Goal: Information Seeking & Learning: Learn about a topic

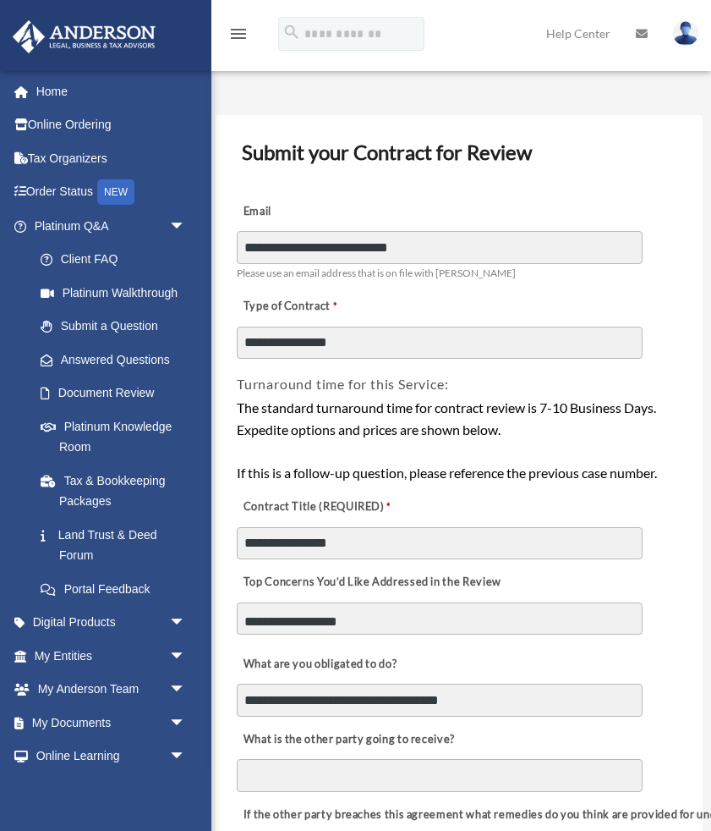
select select "********"
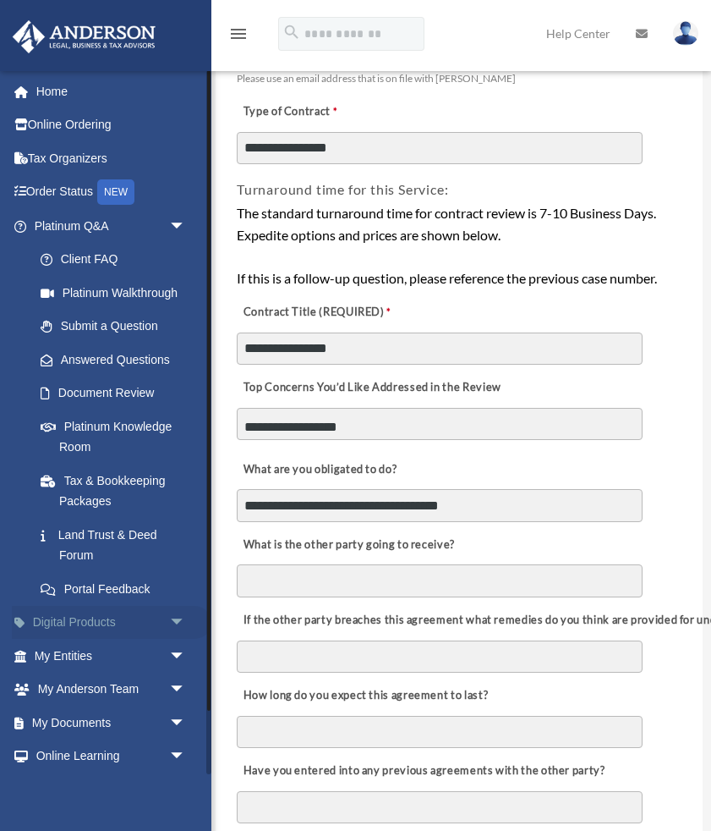
click at [88, 624] on link "Digital Products arrow_drop_down" at bounding box center [112, 623] width 200 height 34
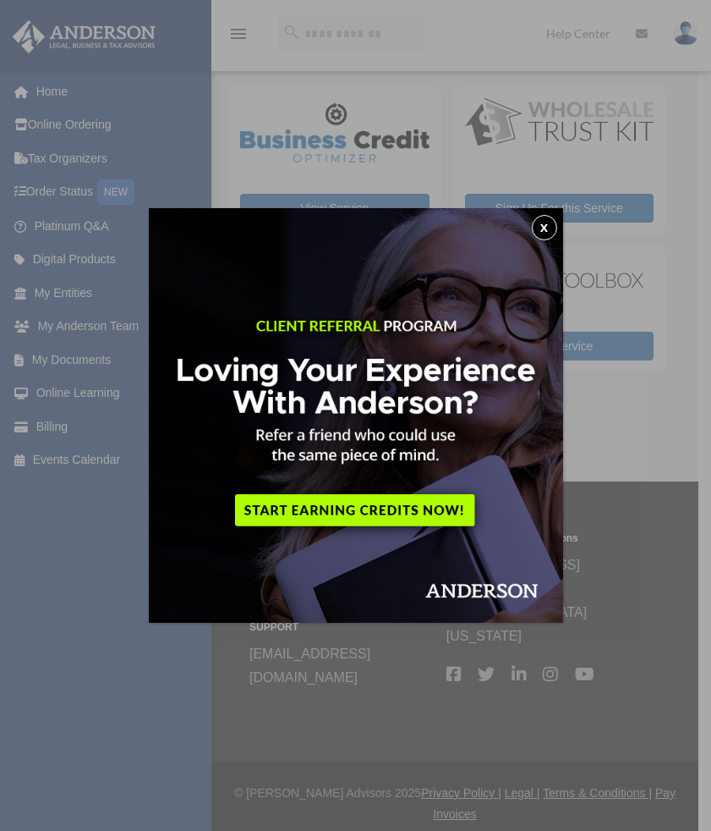
click at [539, 224] on button "x" at bounding box center [544, 227] width 25 height 25
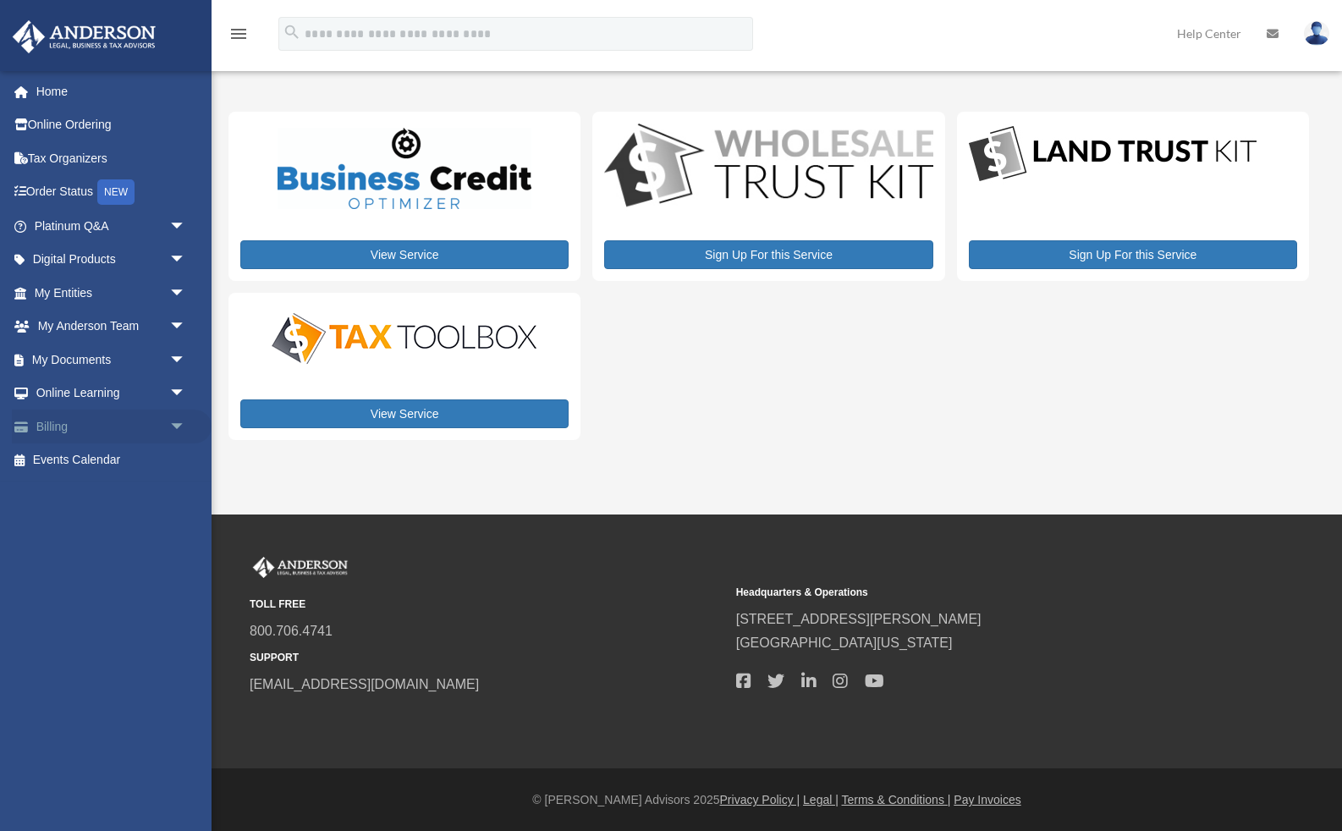
click at [175, 420] on span "arrow_drop_down" at bounding box center [186, 426] width 34 height 35
click at [174, 393] on span "arrow_drop_down" at bounding box center [186, 393] width 34 height 35
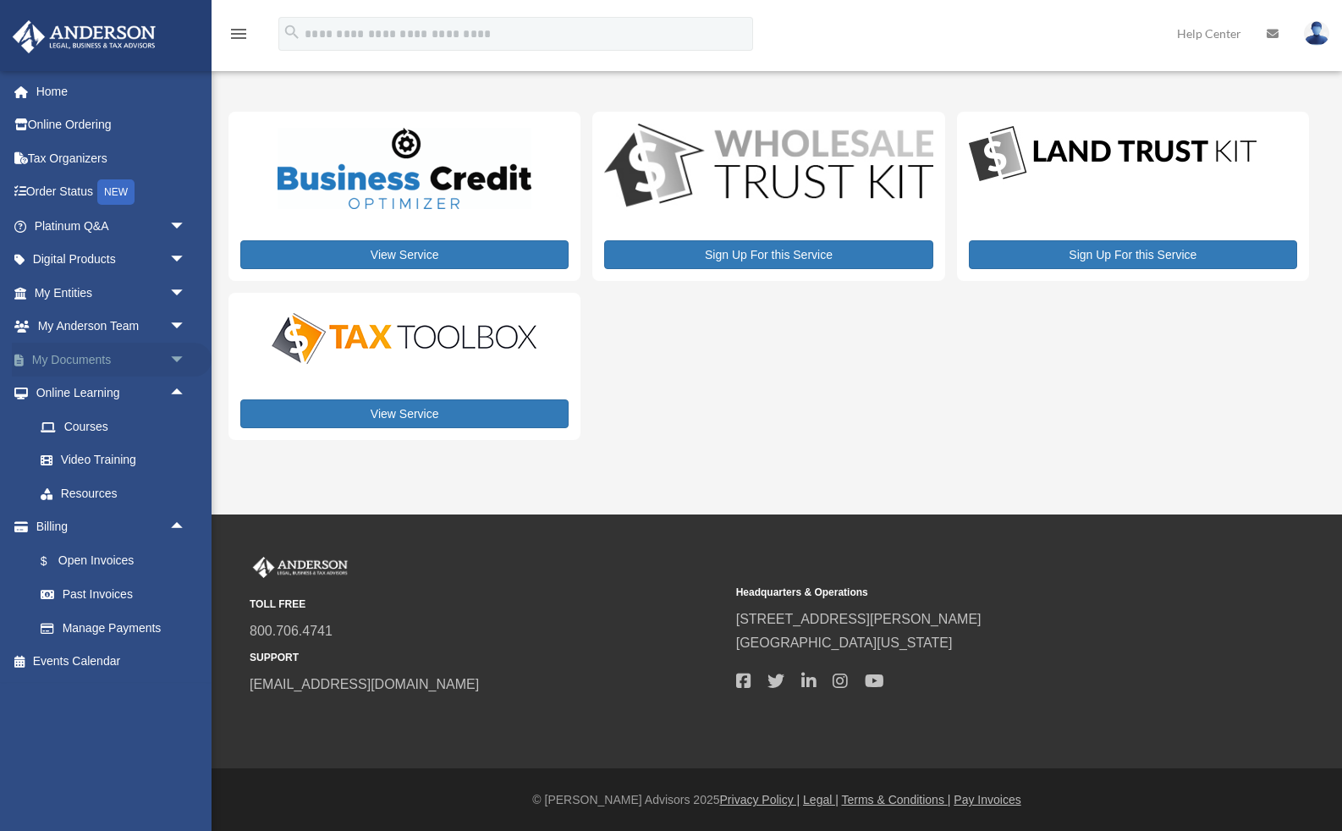
click at [174, 368] on span "arrow_drop_down" at bounding box center [186, 360] width 34 height 35
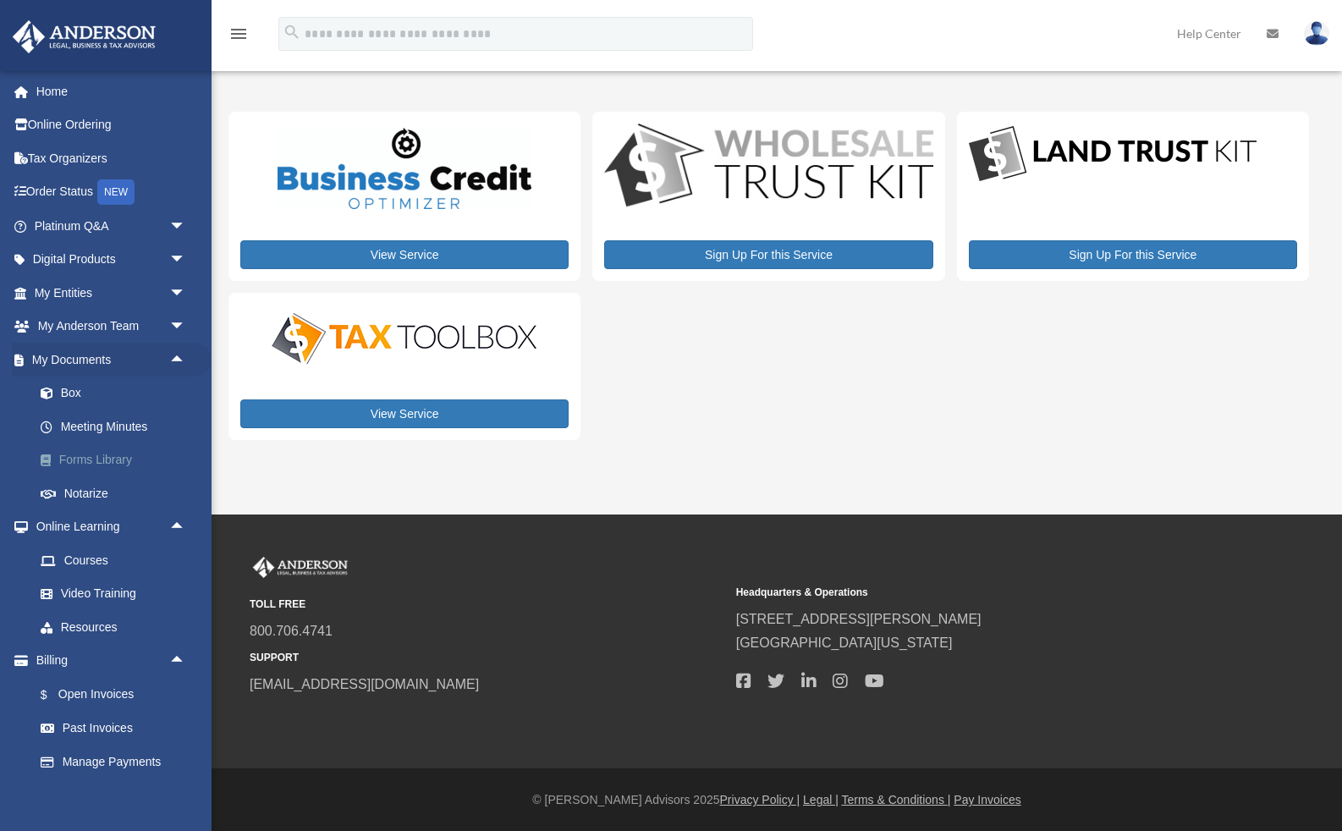
click at [127, 457] on link "Forms Library" at bounding box center [118, 460] width 188 height 34
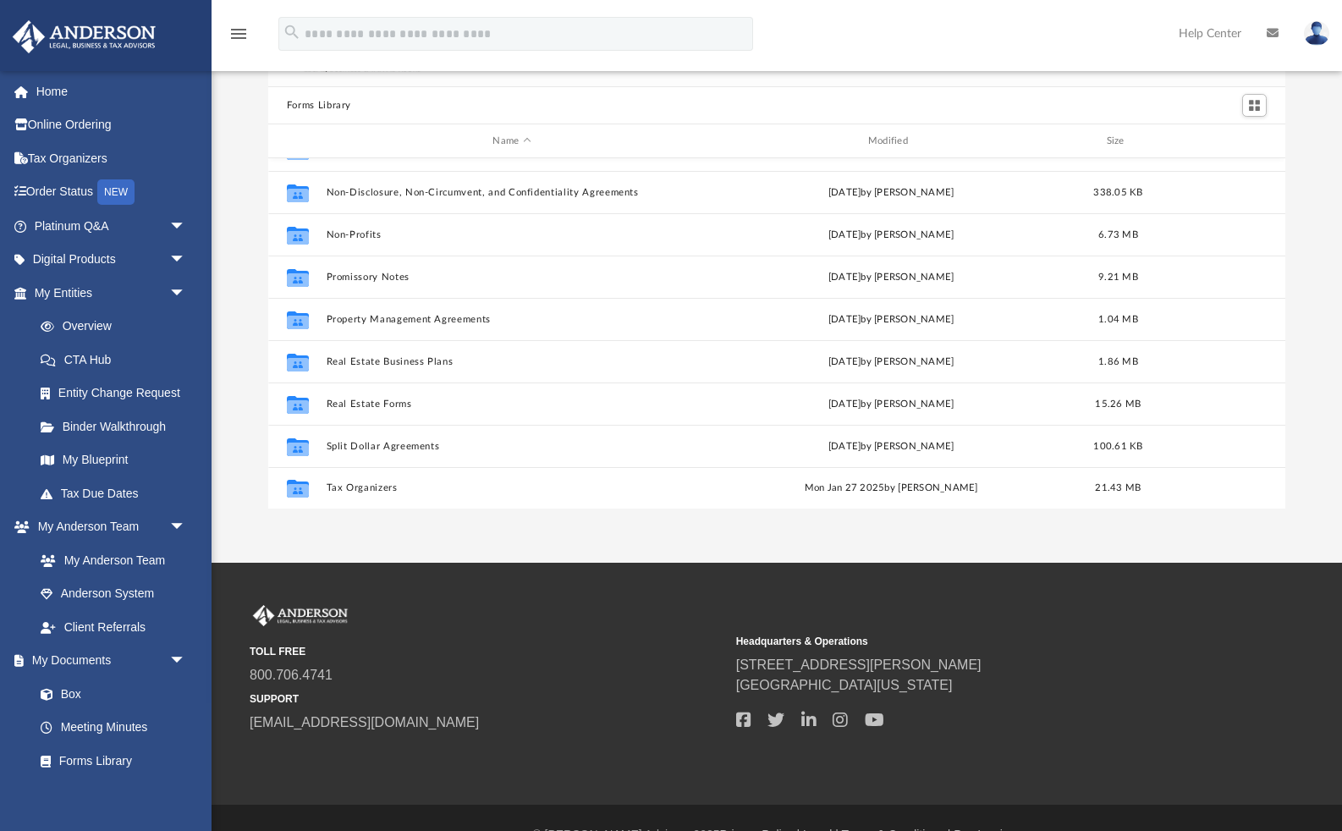
scroll to position [88, 0]
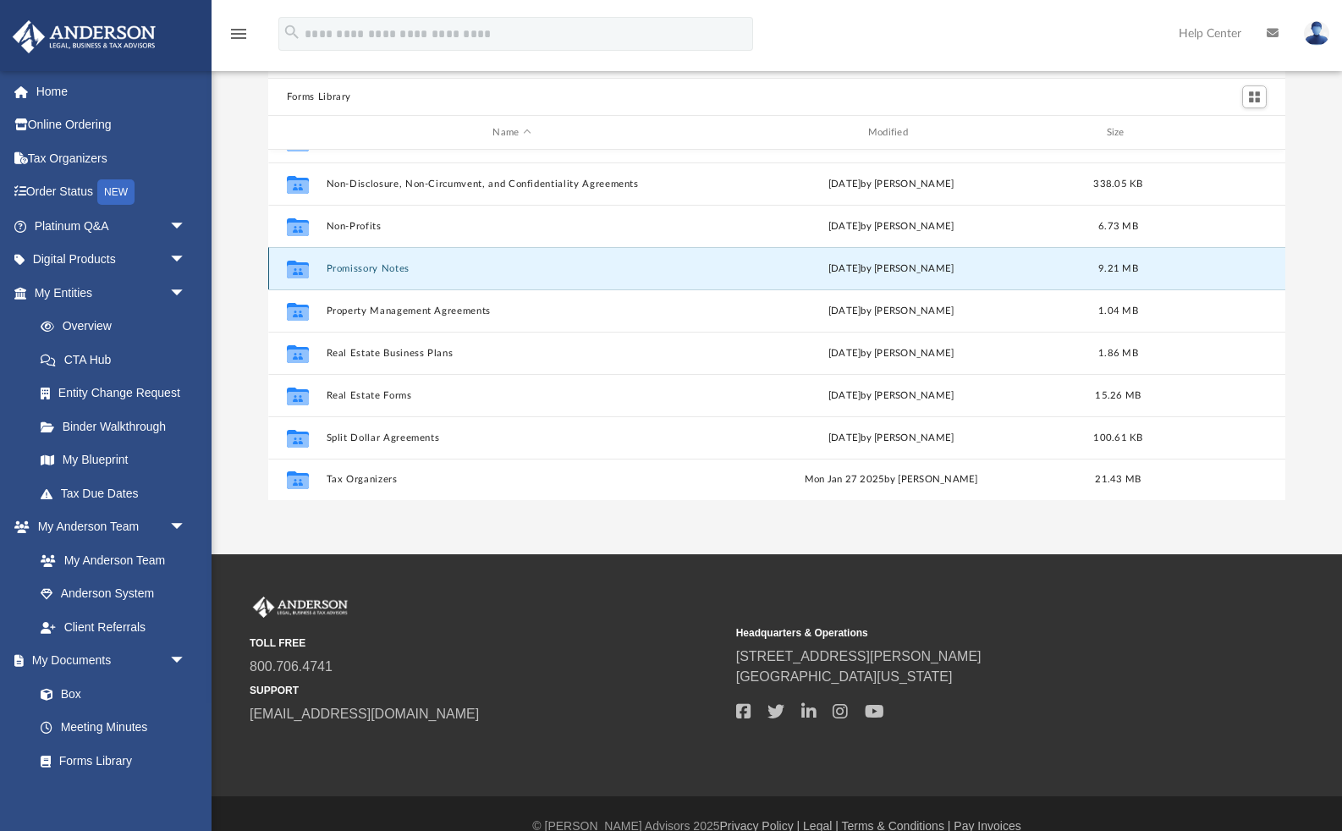
click at [388, 269] on button "Promissory Notes" at bounding box center [511, 268] width 371 height 11
click at [404, 272] on button "Promissory Notes" at bounding box center [511, 268] width 371 height 11
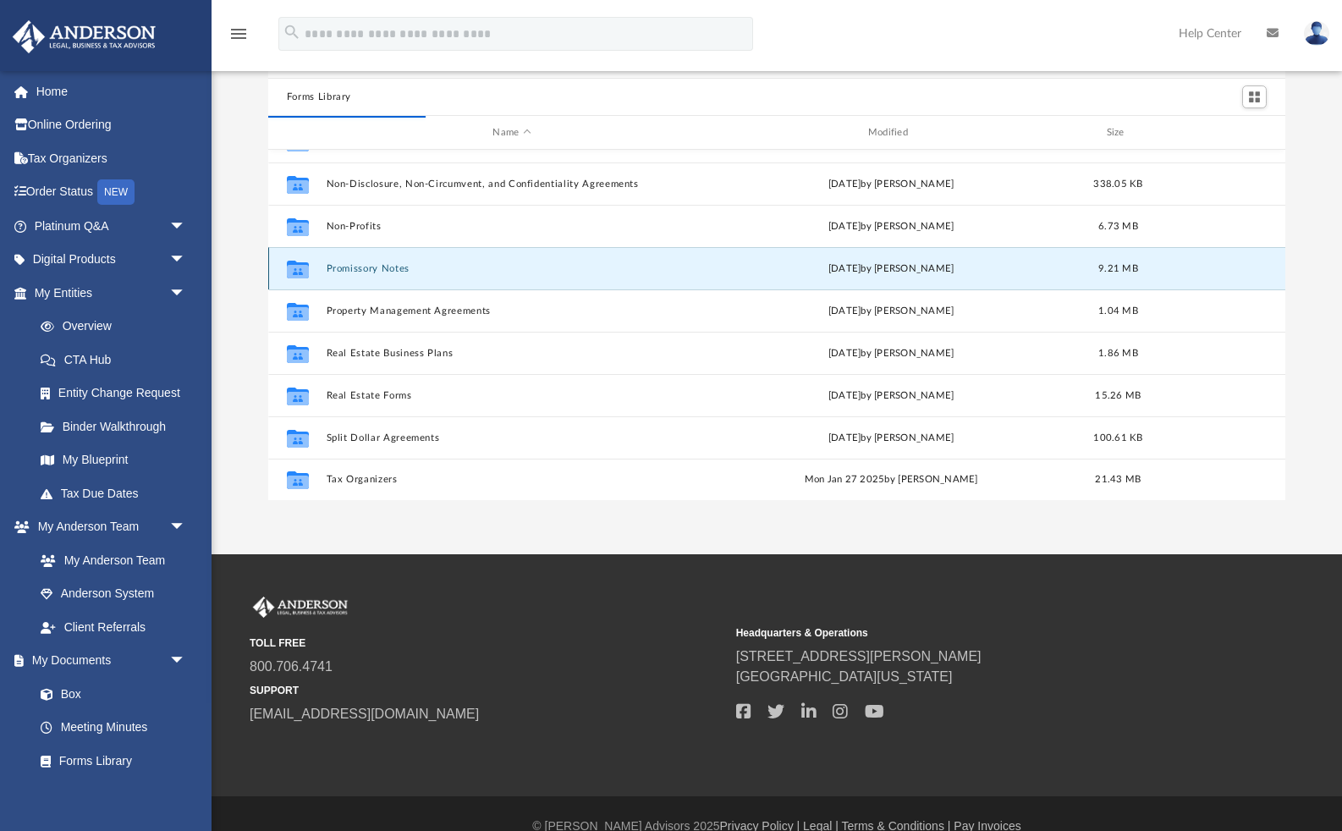
click at [389, 269] on button "Promissory Notes" at bounding box center [511, 268] width 371 height 11
click at [369, 263] on button "Promissory Notes" at bounding box center [511, 268] width 371 height 11
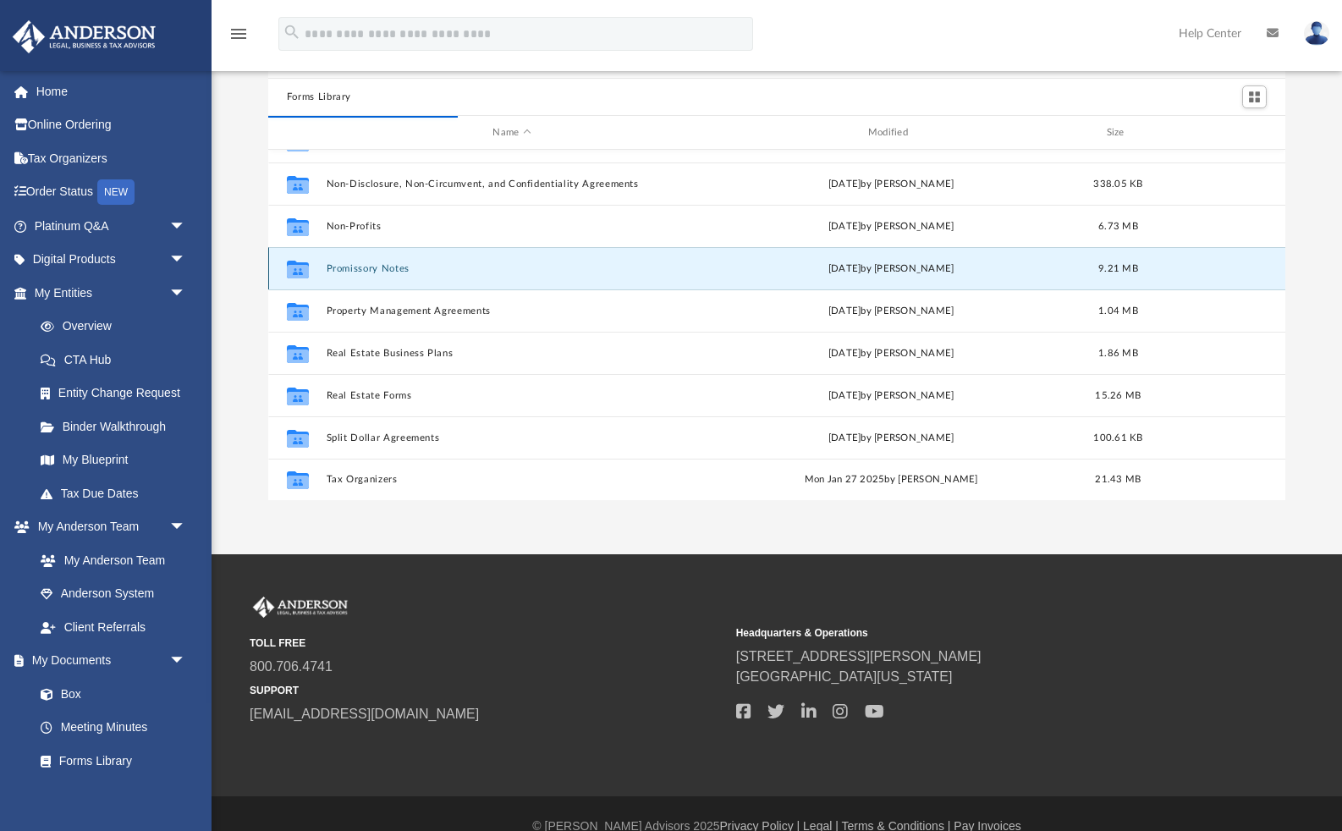
click at [369, 263] on button "Promissory Notes" at bounding box center [511, 268] width 371 height 11
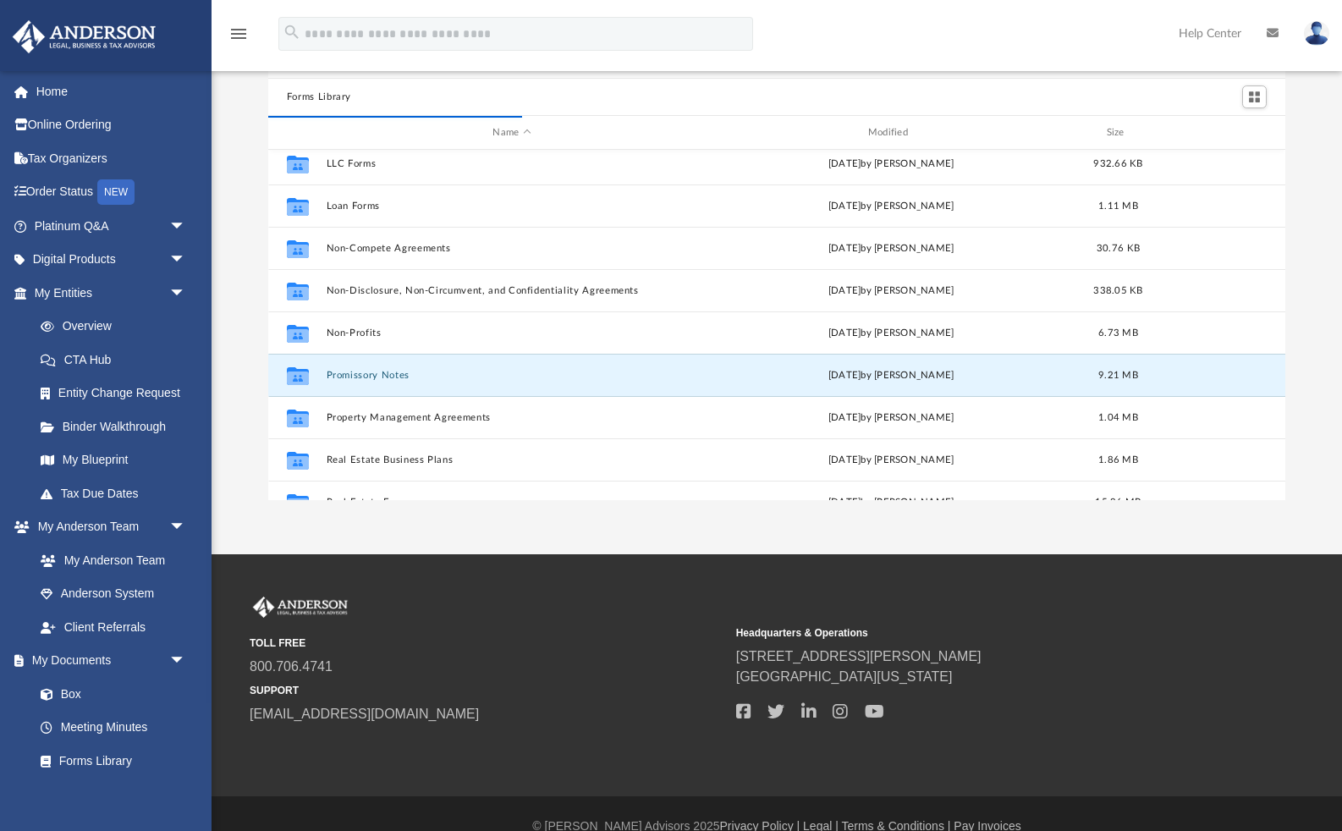
scroll to position [830, 0]
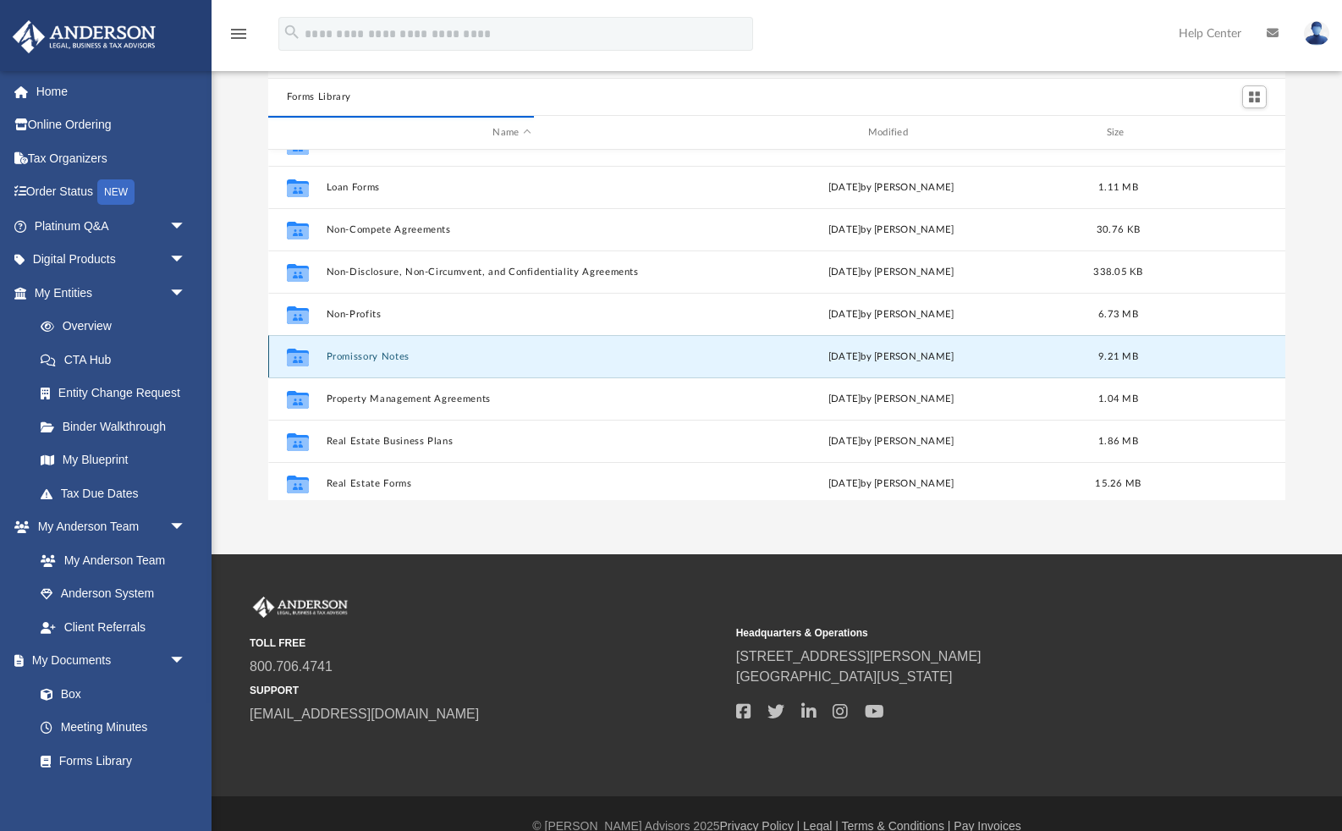
click at [394, 351] on button "Promissory Notes" at bounding box center [511, 356] width 371 height 11
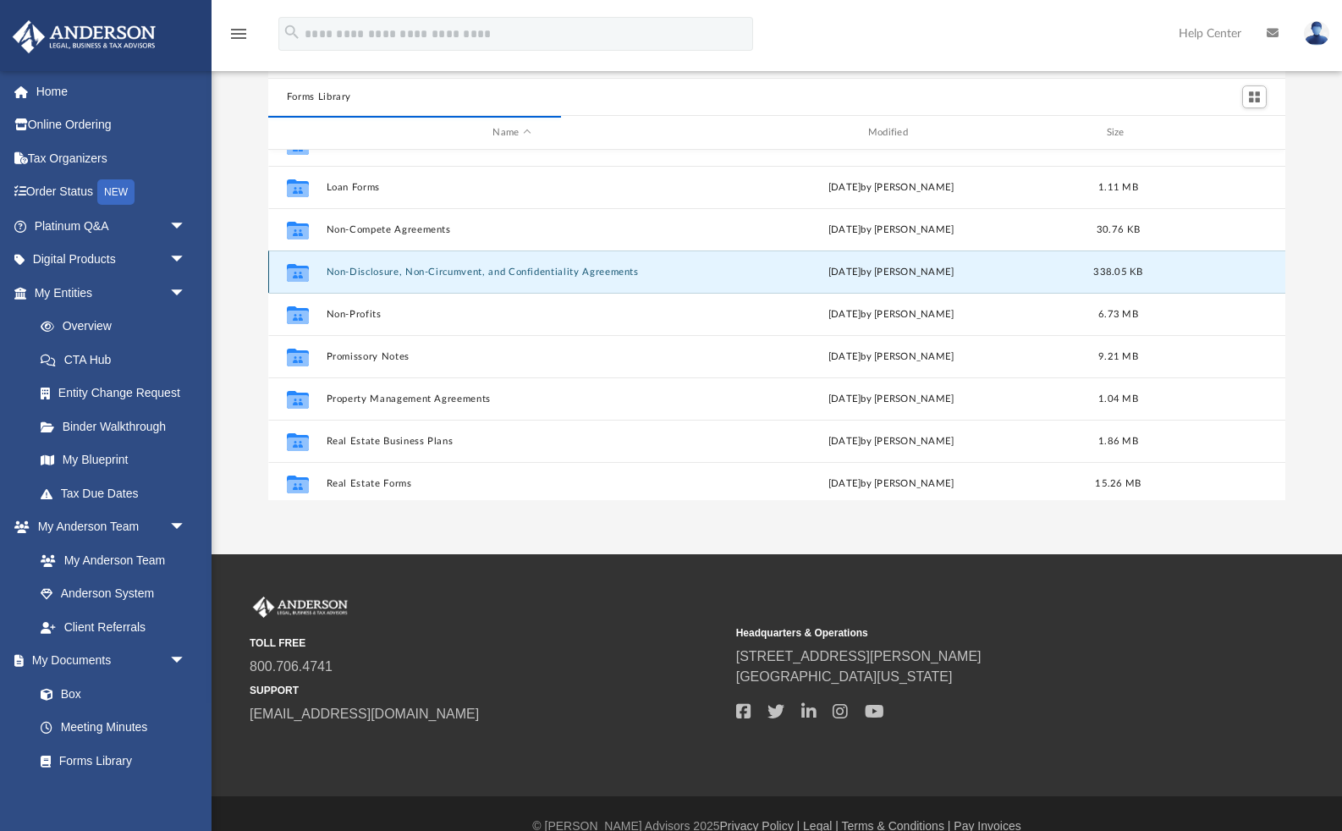
click at [518, 272] on button "Non-Disclosure, Non-Circumvent, and Confidentiality Agreements" at bounding box center [511, 271] width 371 height 11
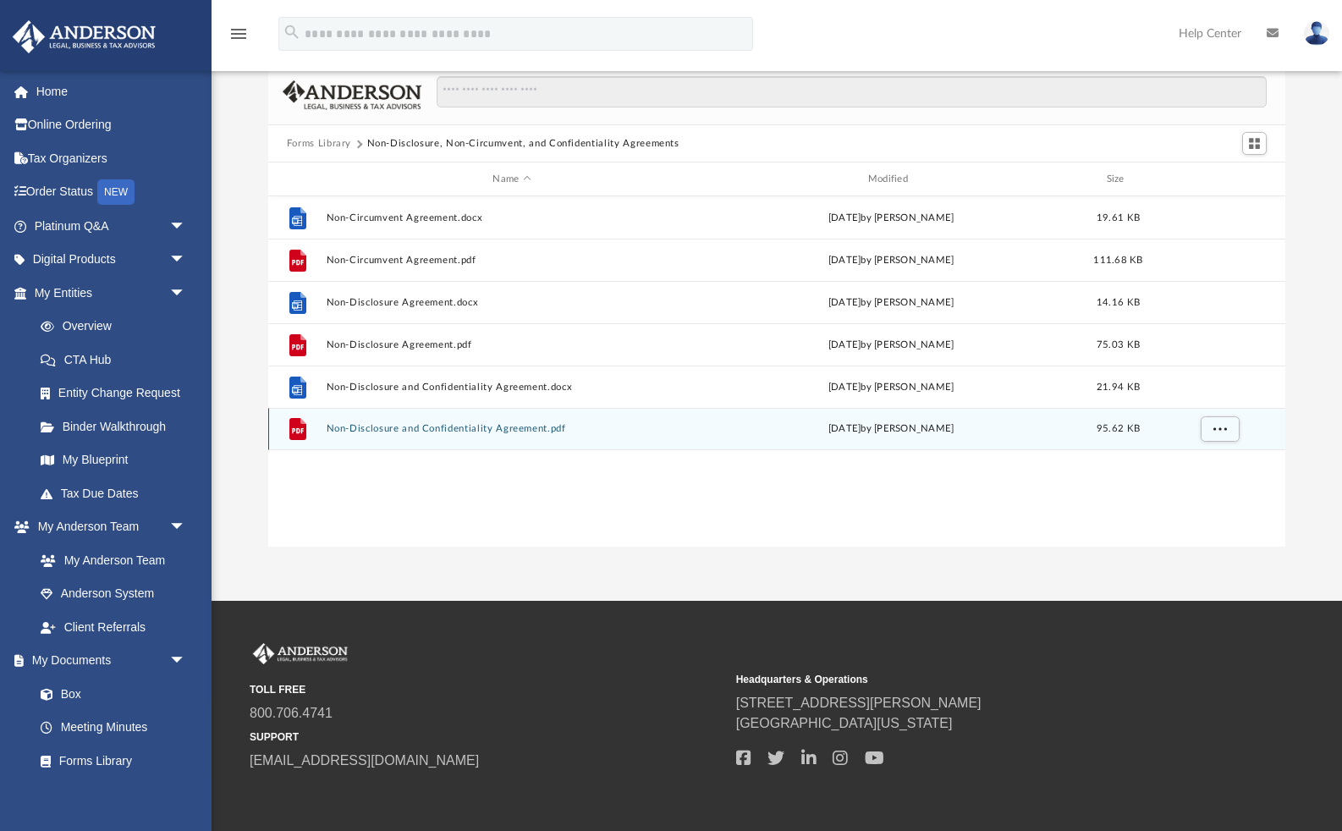
scroll to position [0, 0]
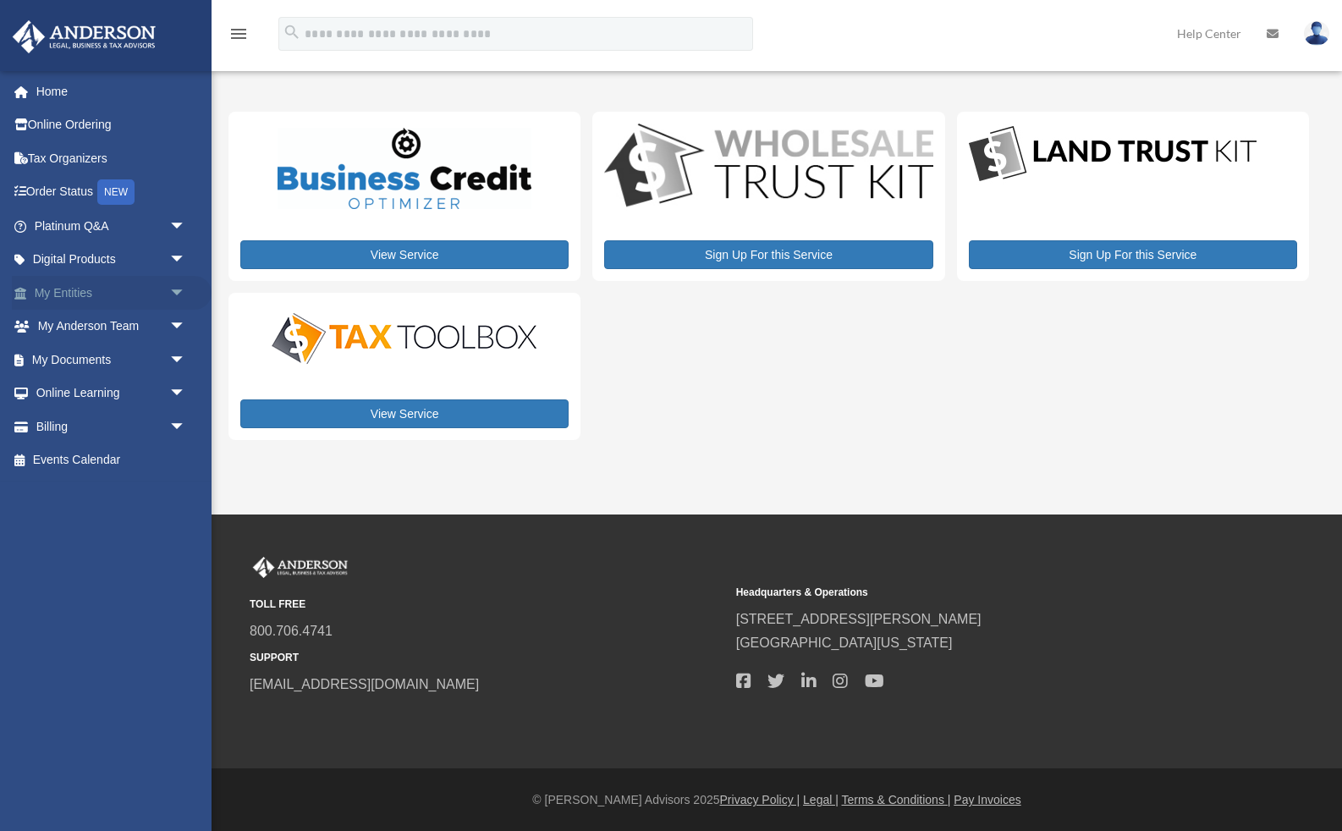
click at [179, 285] on span "arrow_drop_down" at bounding box center [186, 293] width 34 height 35
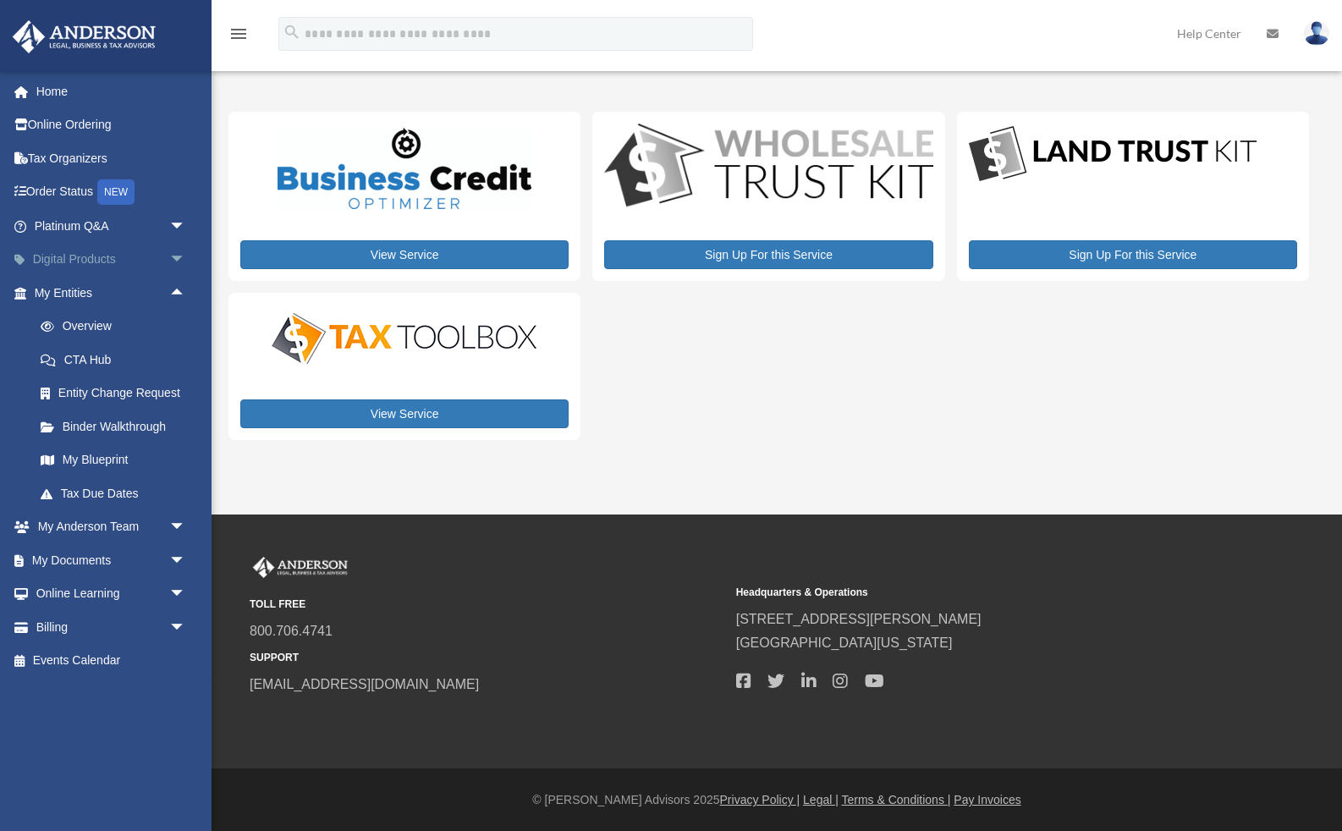
click at [175, 250] on span "arrow_drop_down" at bounding box center [186, 260] width 34 height 35
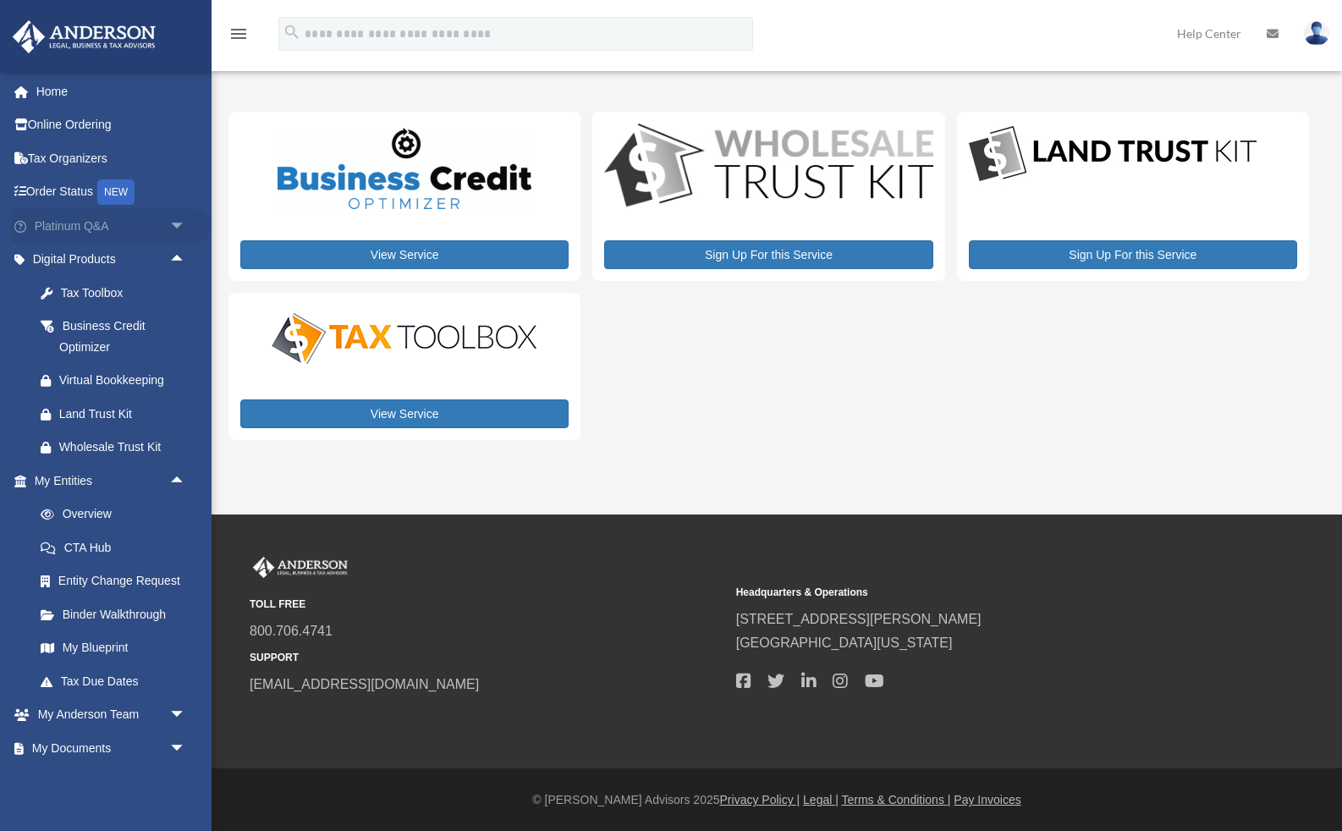
click at [169, 221] on span "arrow_drop_down" at bounding box center [186, 226] width 34 height 35
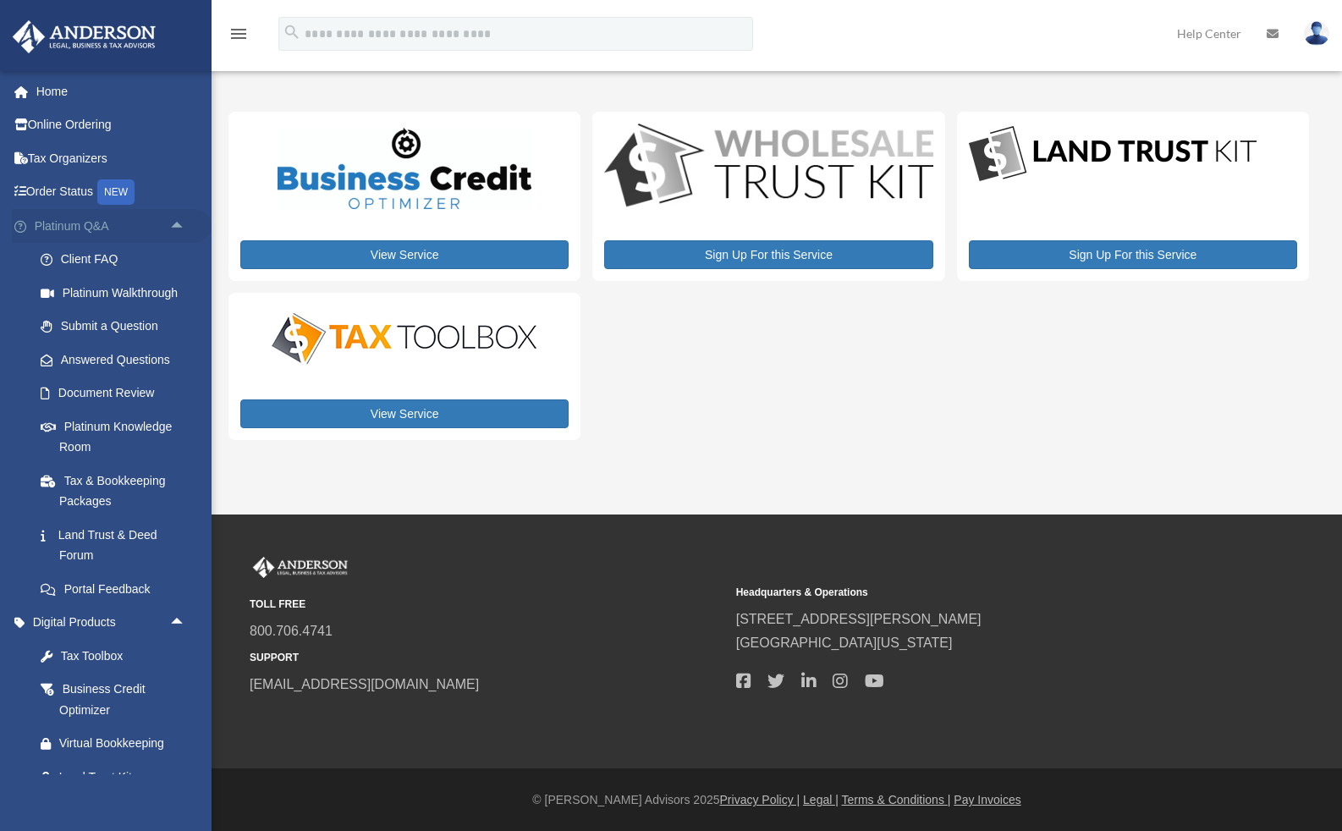
click at [169, 221] on span "arrow_drop_up" at bounding box center [186, 226] width 34 height 35
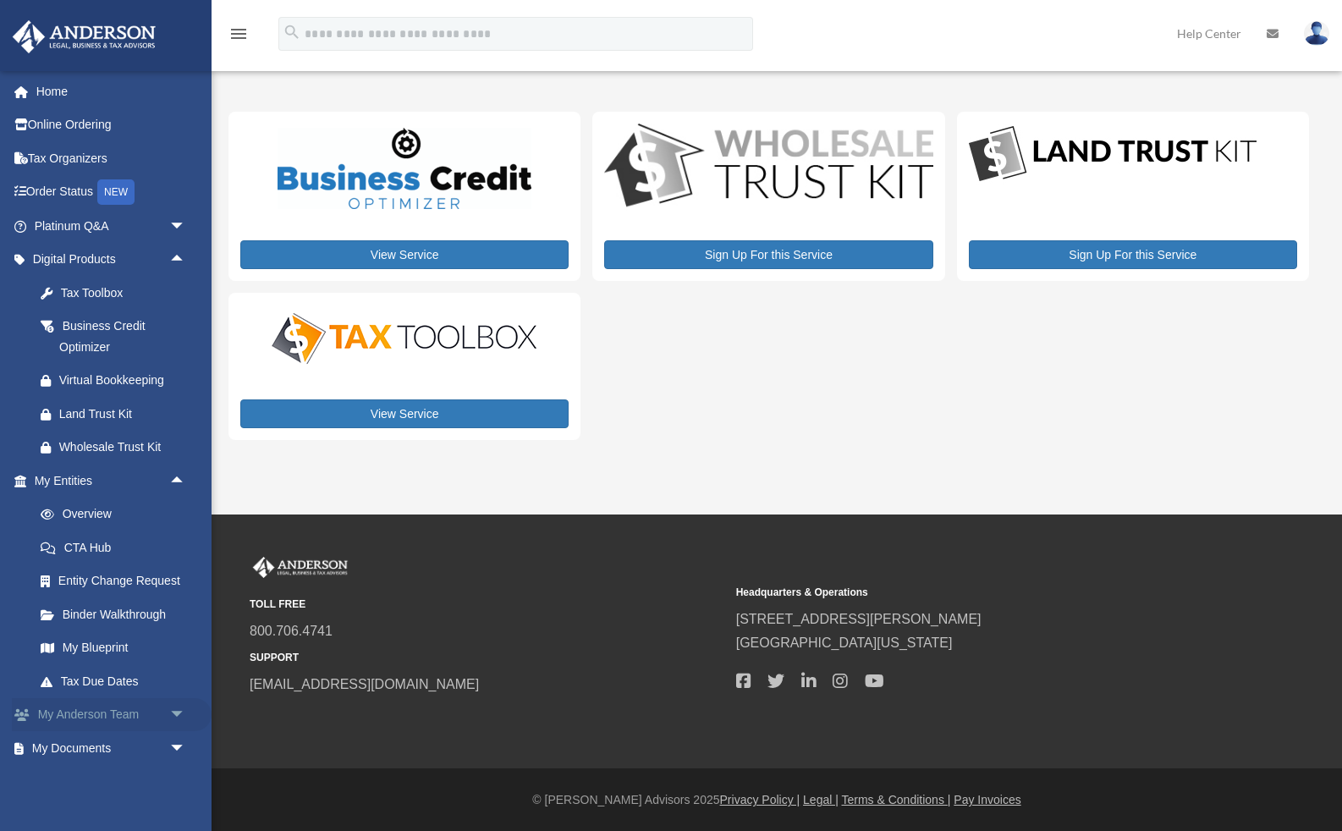
click at [161, 711] on link "My Anderson Team arrow_drop_down" at bounding box center [112, 715] width 200 height 34
click at [170, 750] on span "arrow_drop_down" at bounding box center [186, 748] width 34 height 35
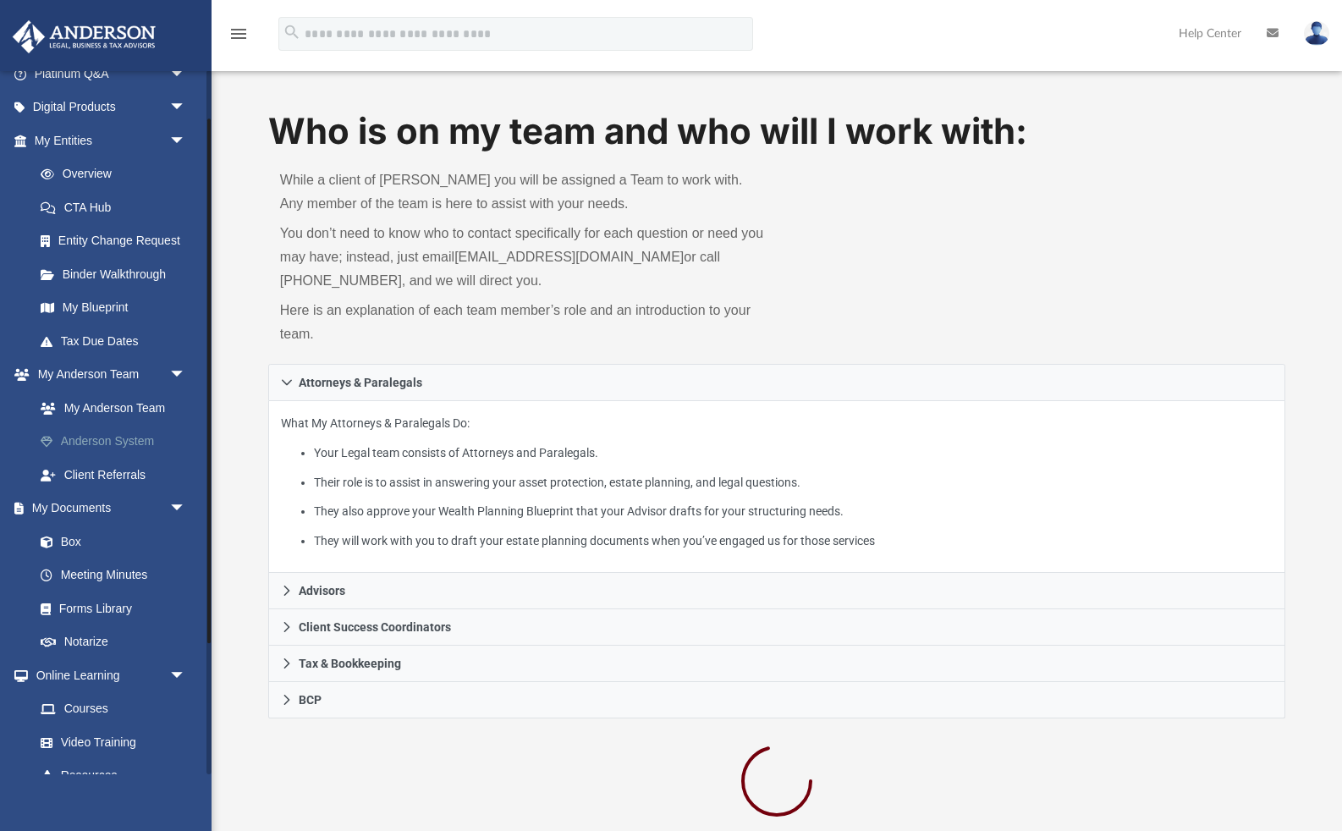
scroll to position [241, 0]
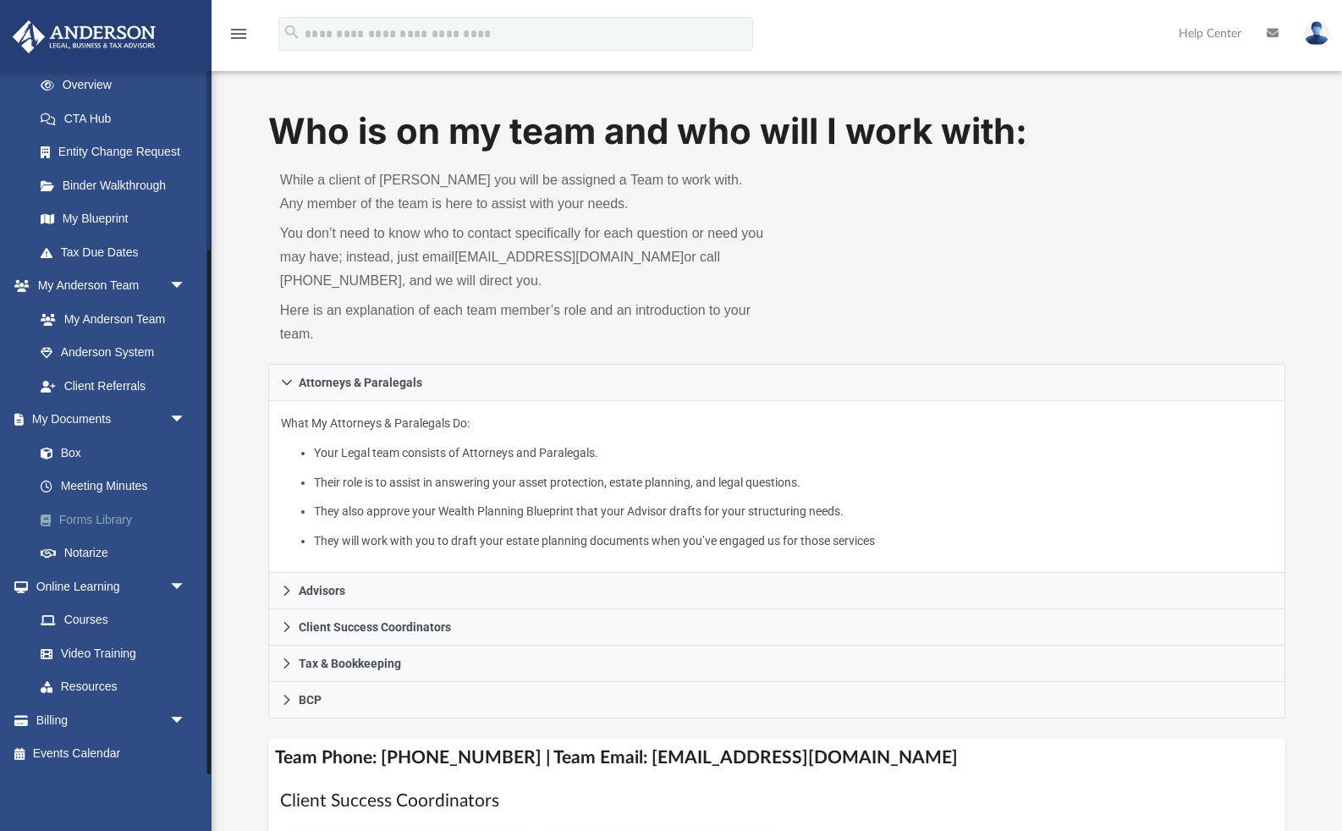
click at [118, 529] on link "Forms Library" at bounding box center [118, 520] width 188 height 34
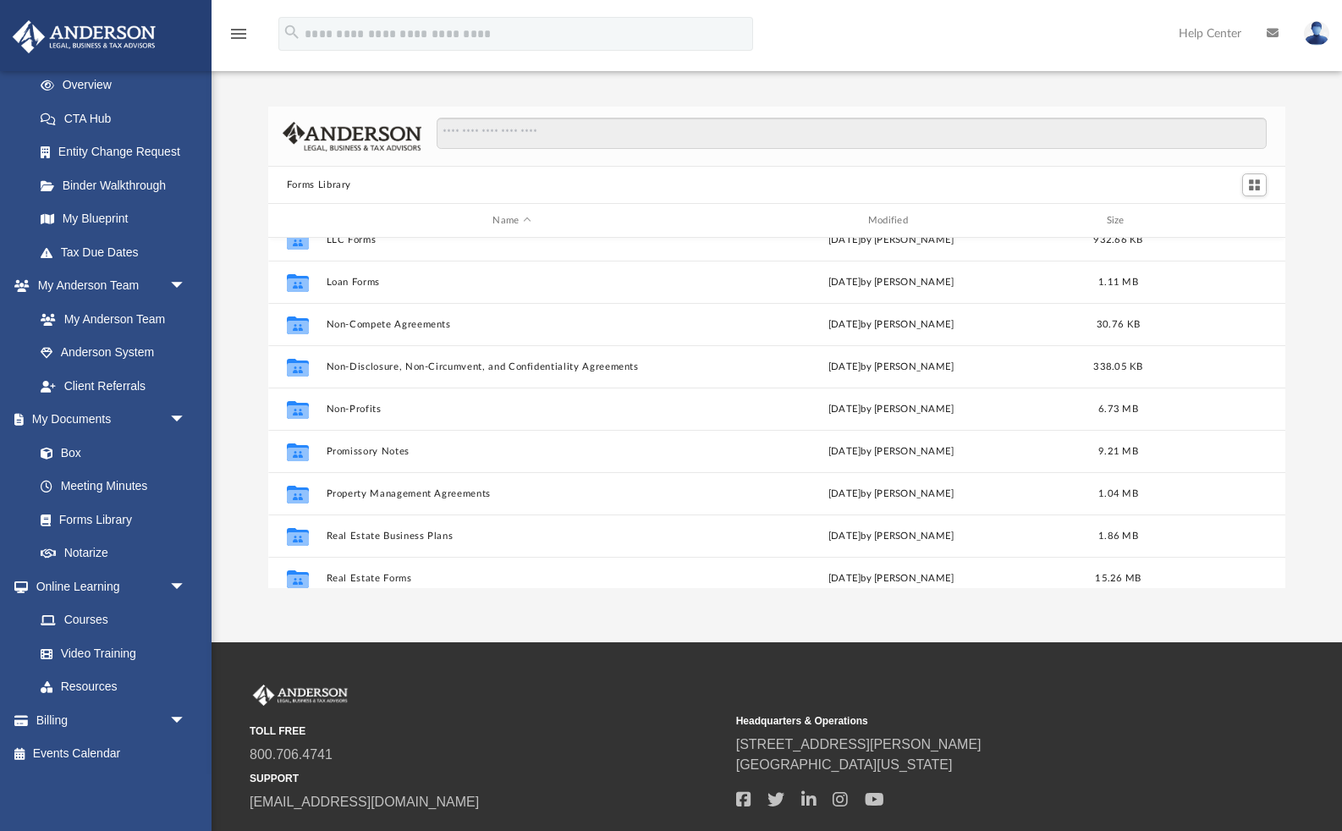
scroll to position [831, 0]
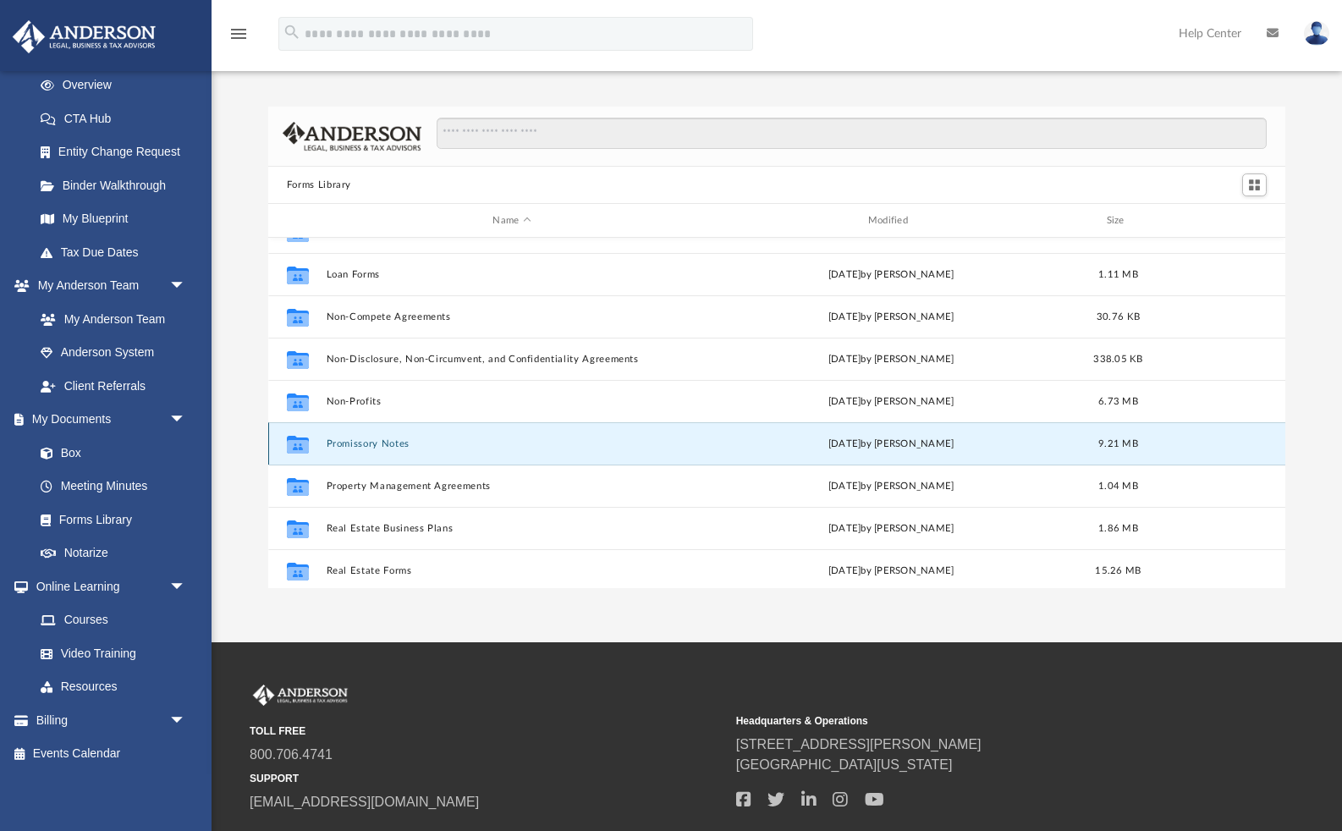
click at [390, 442] on button "Promissory Notes" at bounding box center [511, 443] width 371 height 11
click at [387, 438] on button "Promissory Notes" at bounding box center [511, 443] width 371 height 11
click at [392, 442] on button "Promissory Notes" at bounding box center [511, 443] width 371 height 11
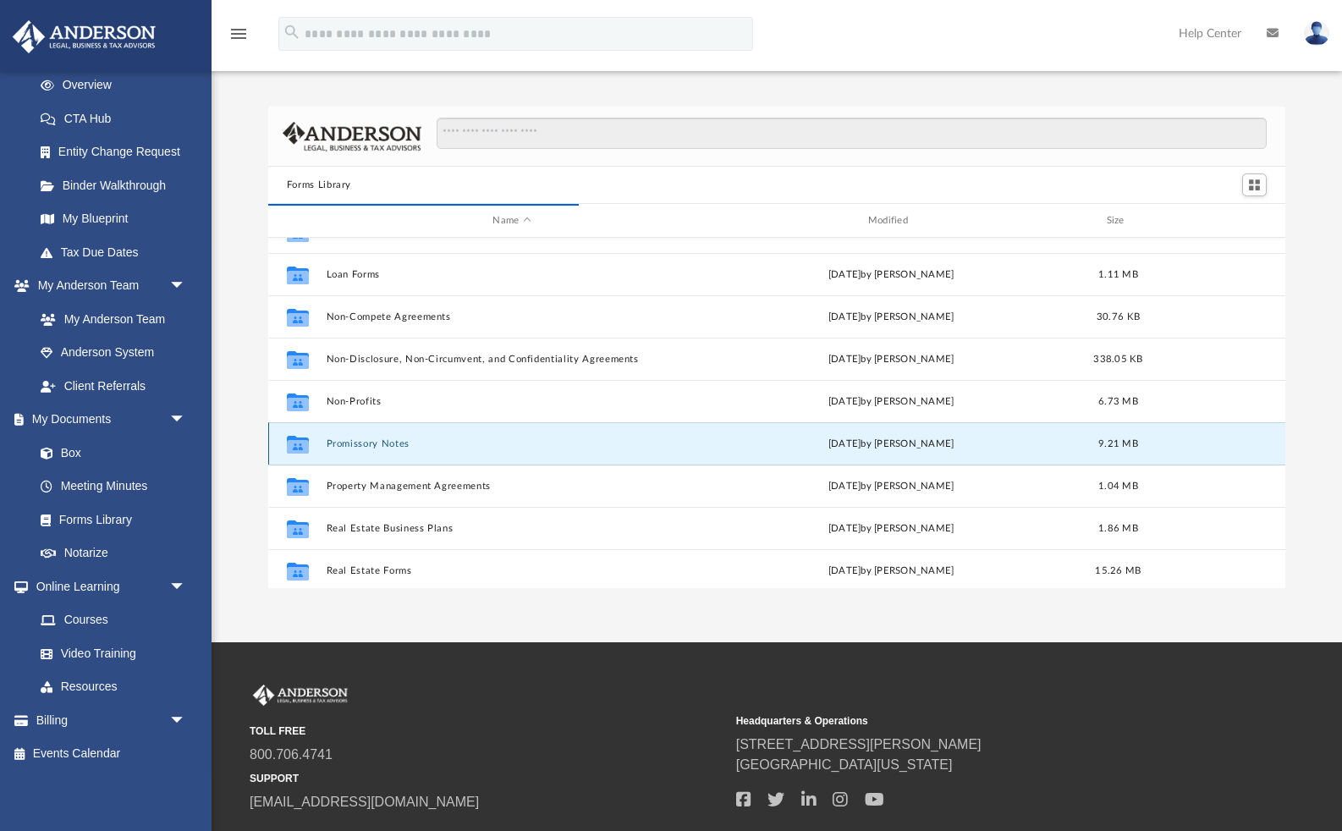
click at [392, 442] on button "Promissory Notes" at bounding box center [511, 443] width 371 height 11
click at [294, 437] on icon "grid" at bounding box center [298, 444] width 22 height 18
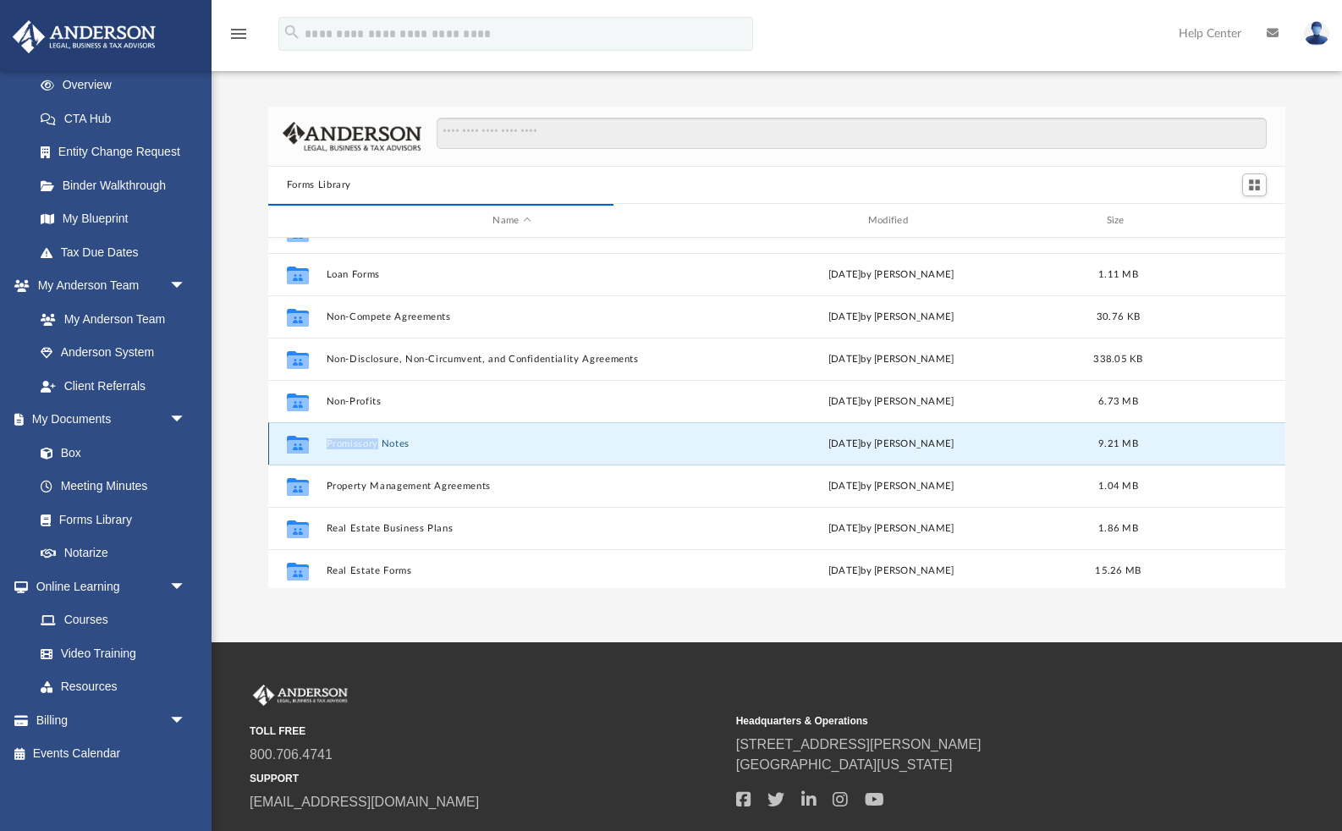
click at [392, 442] on button "Promissory Notes" at bounding box center [511, 443] width 371 height 11
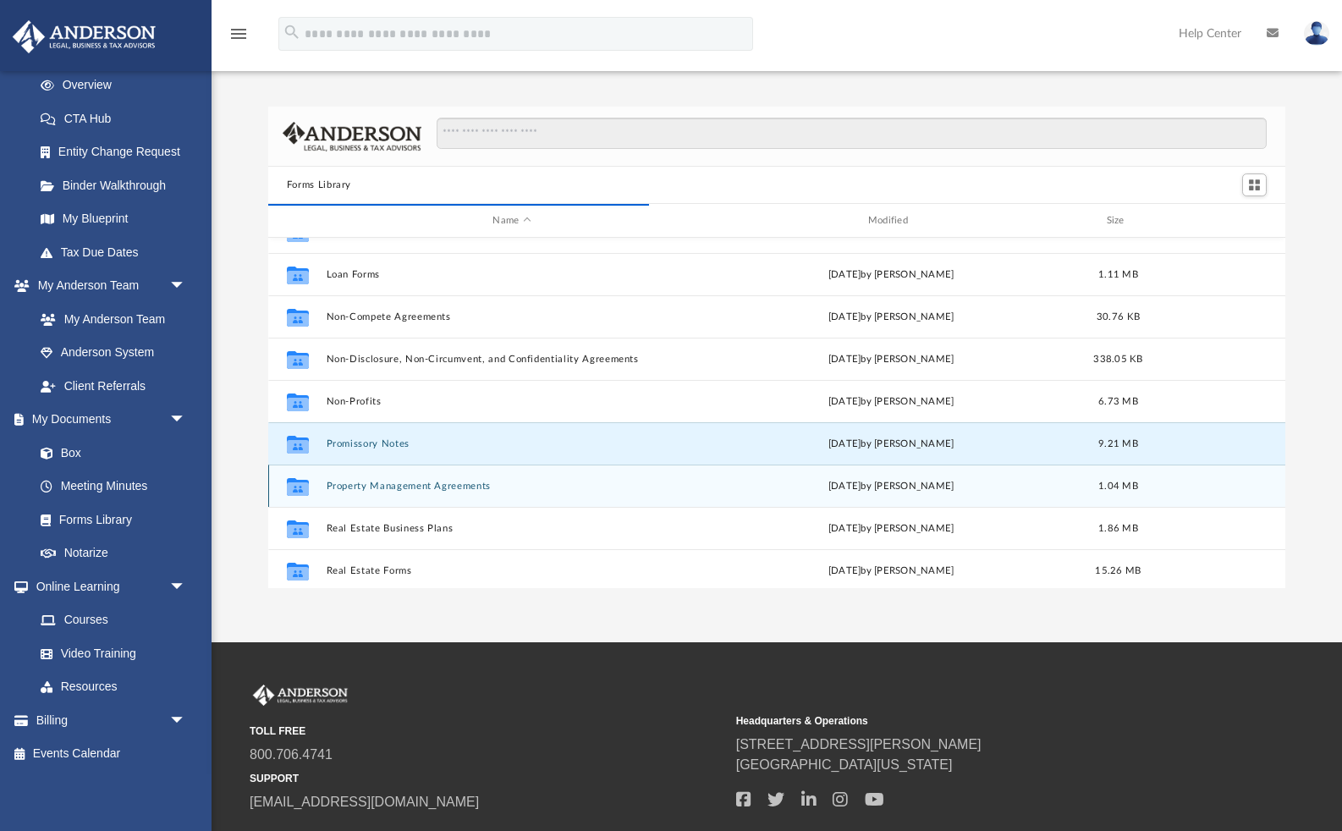
click at [311, 497] on div "Collaborated Folder" at bounding box center [298, 485] width 42 height 27
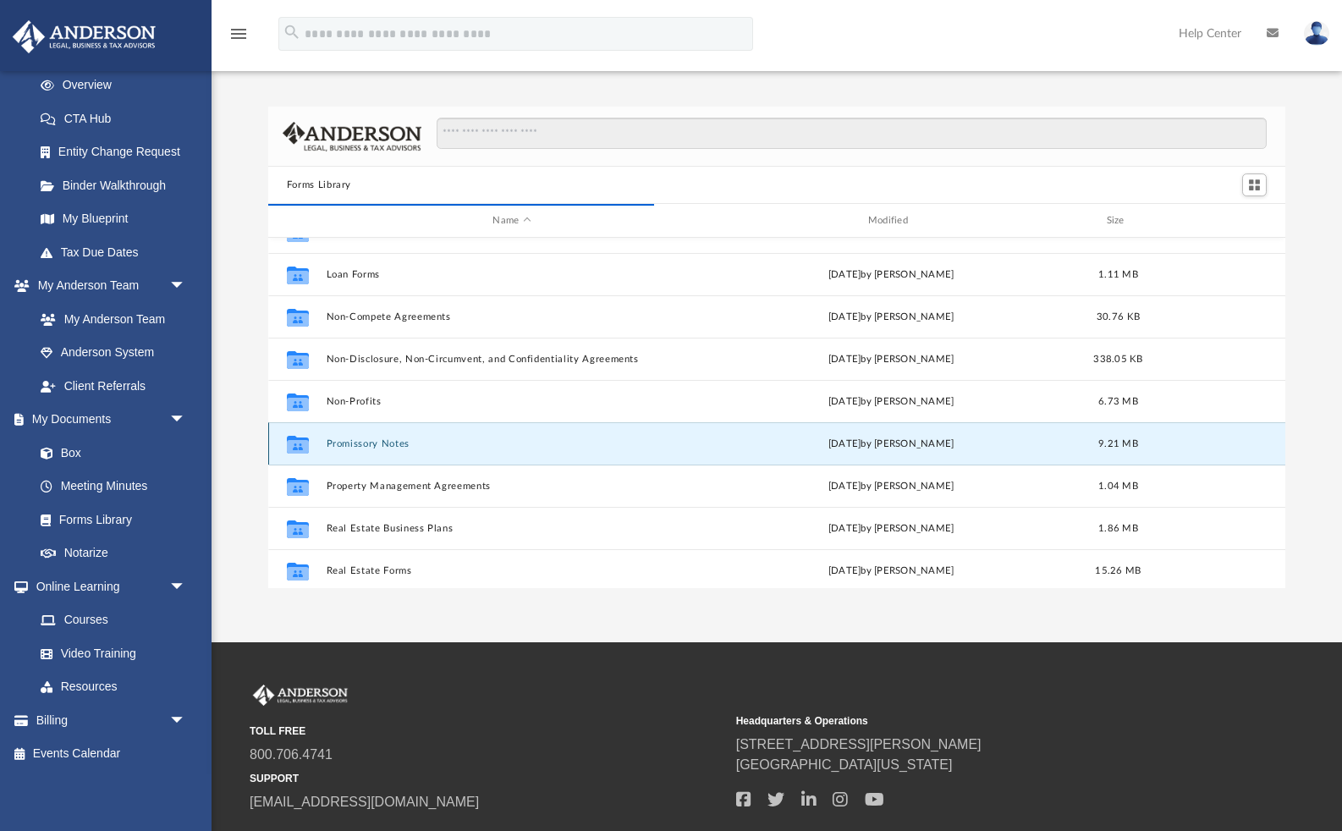
click at [407, 442] on button "Promissory Notes" at bounding box center [511, 443] width 371 height 11
click at [907, 437] on div "Fri Nov 4 2022 by Mary Acree" at bounding box center [890, 444] width 371 height 15
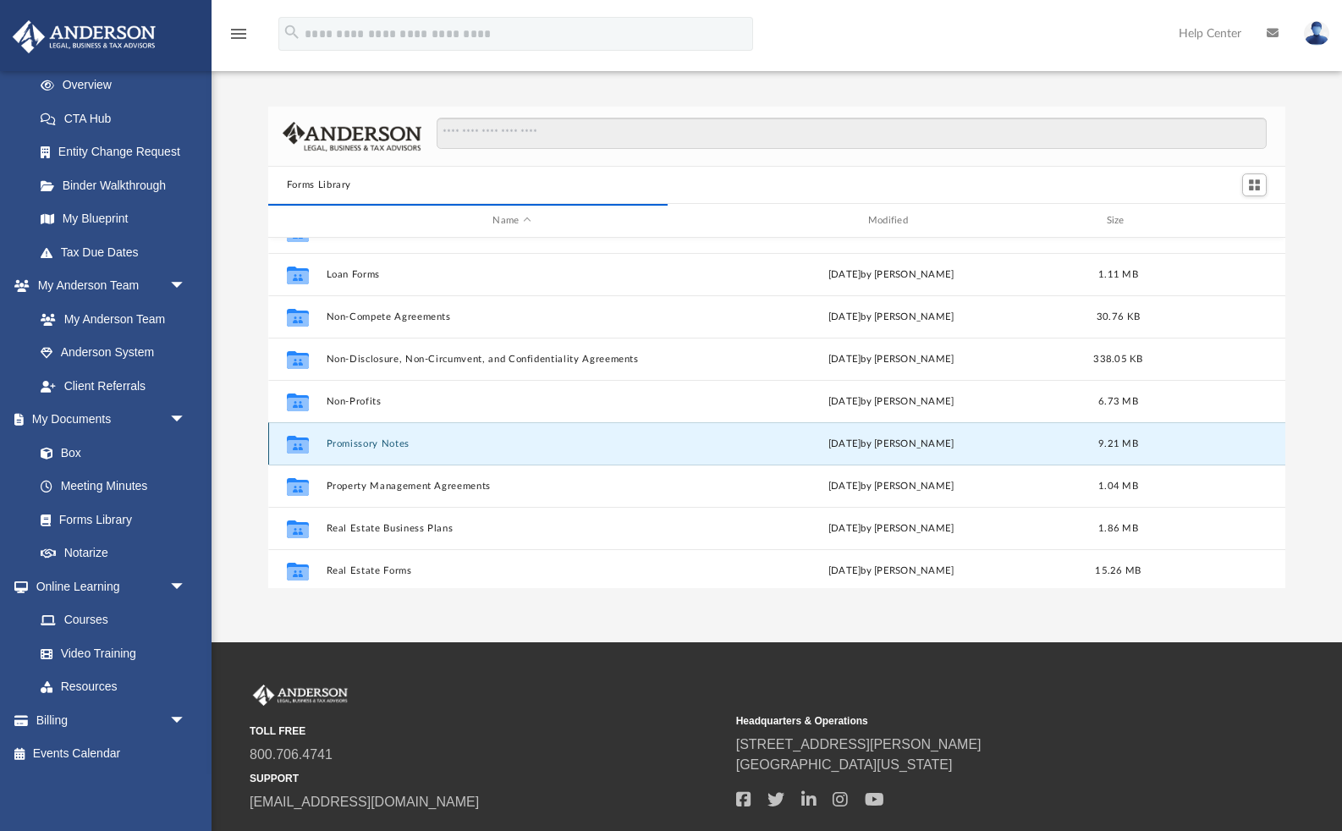
click at [1116, 439] on span "9.21 MB" at bounding box center [1118, 443] width 40 height 9
click at [396, 448] on button "Promissory Notes" at bounding box center [511, 443] width 371 height 11
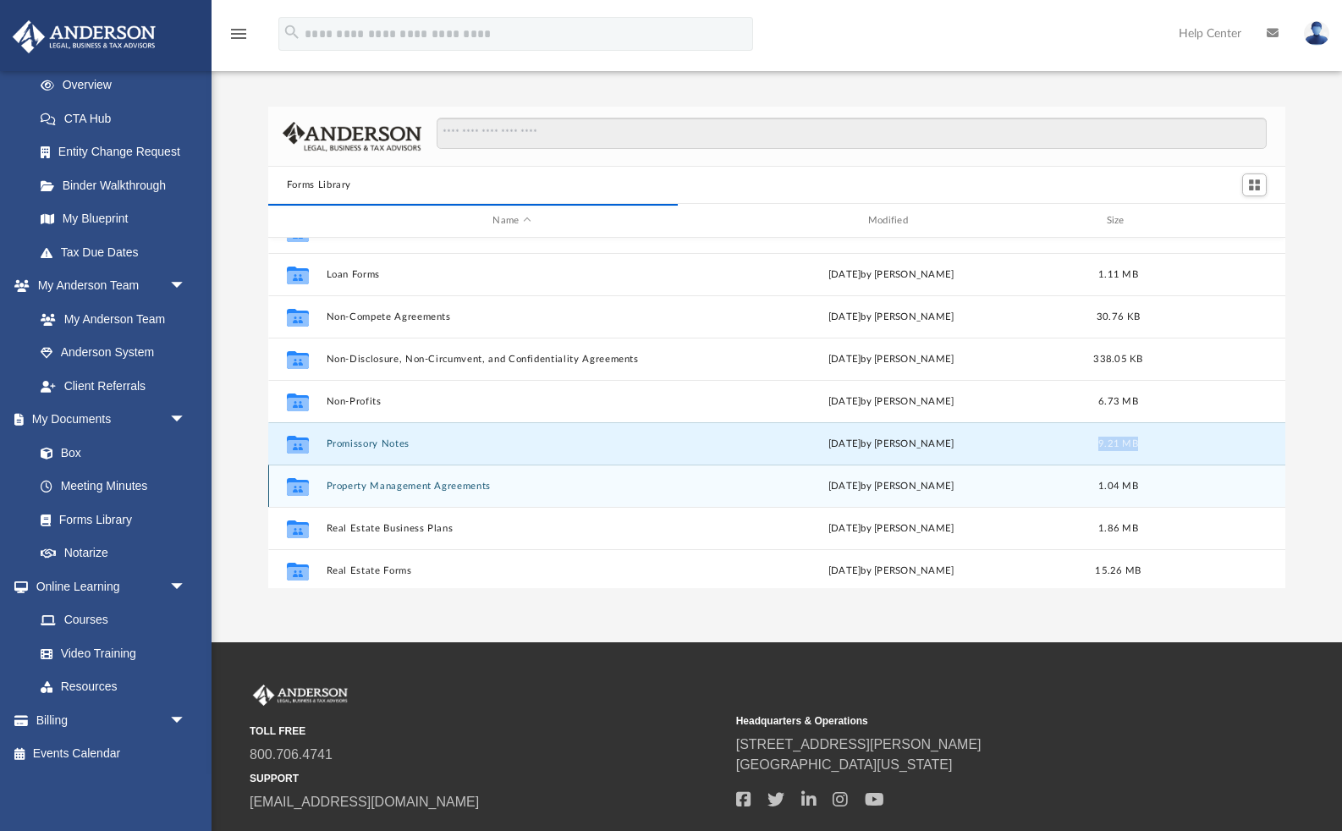
click at [396, 470] on div "Collaborated Folder Property Management Agreements Tue Oct 10 2023 by Mary Acre…" at bounding box center [776, 485] width 1017 height 42
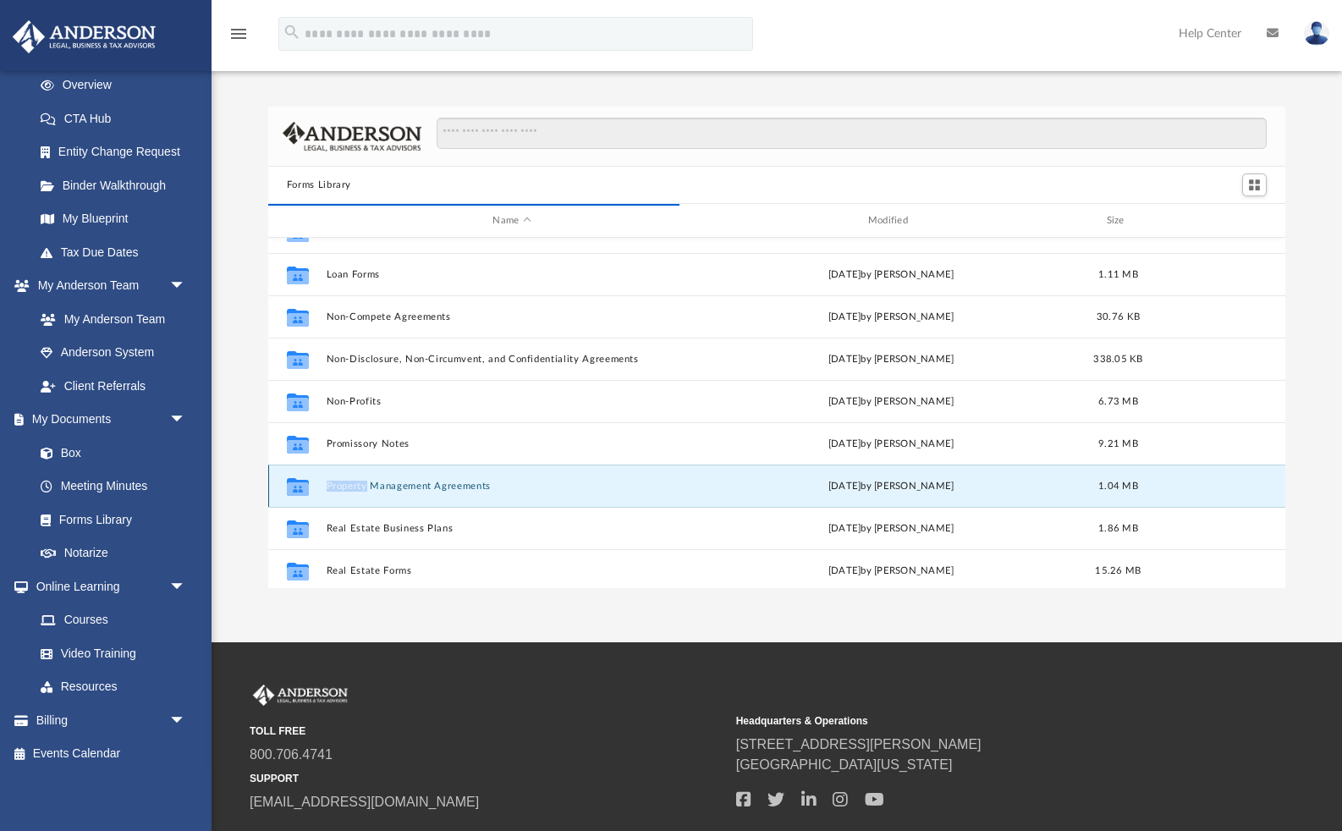
click at [396, 470] on div "Collaborated Folder Property Management Agreements Tue Oct 10 2023 by Mary Acre…" at bounding box center [776, 485] width 1017 height 42
click at [376, 486] on button "Property Management Agreements" at bounding box center [511, 486] width 371 height 11
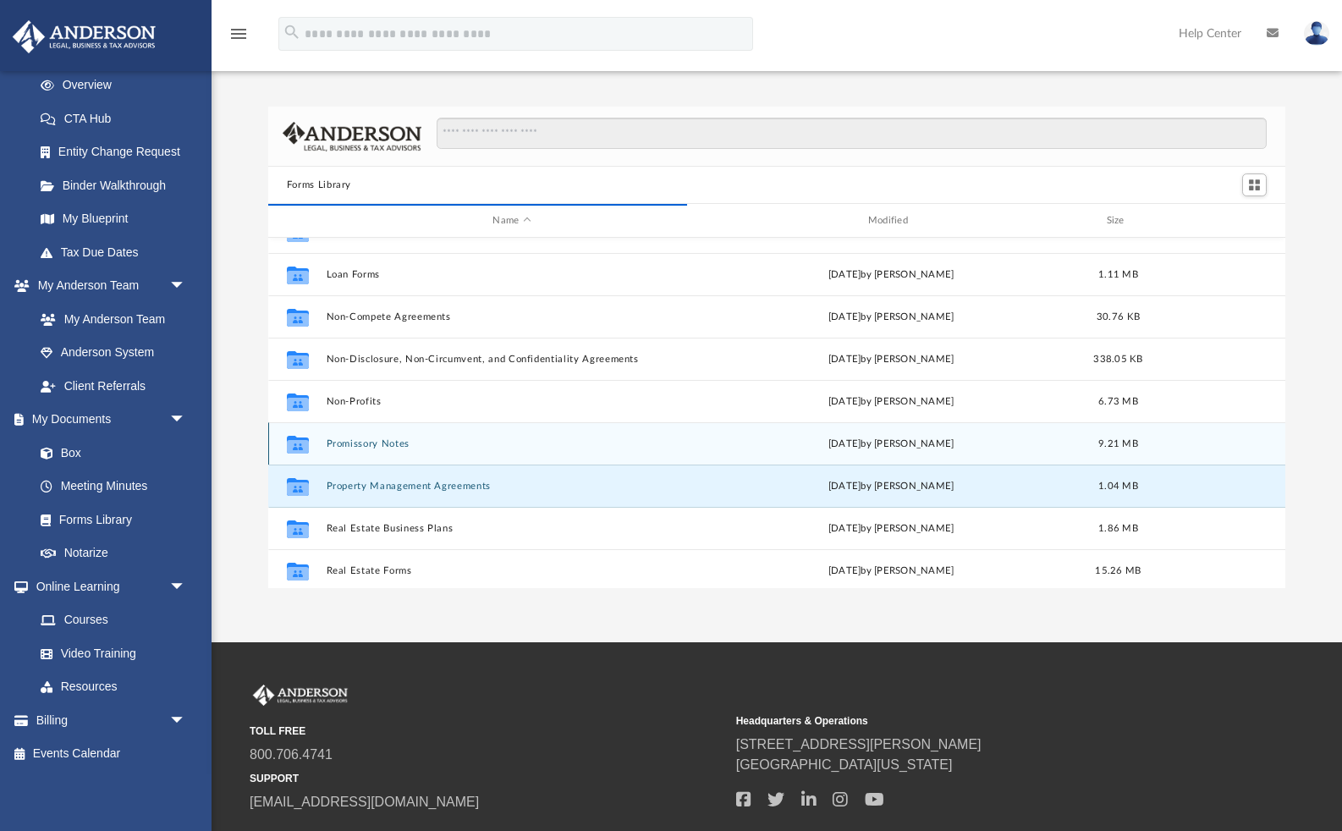
click at [301, 442] on icon "grid" at bounding box center [298, 446] width 22 height 14
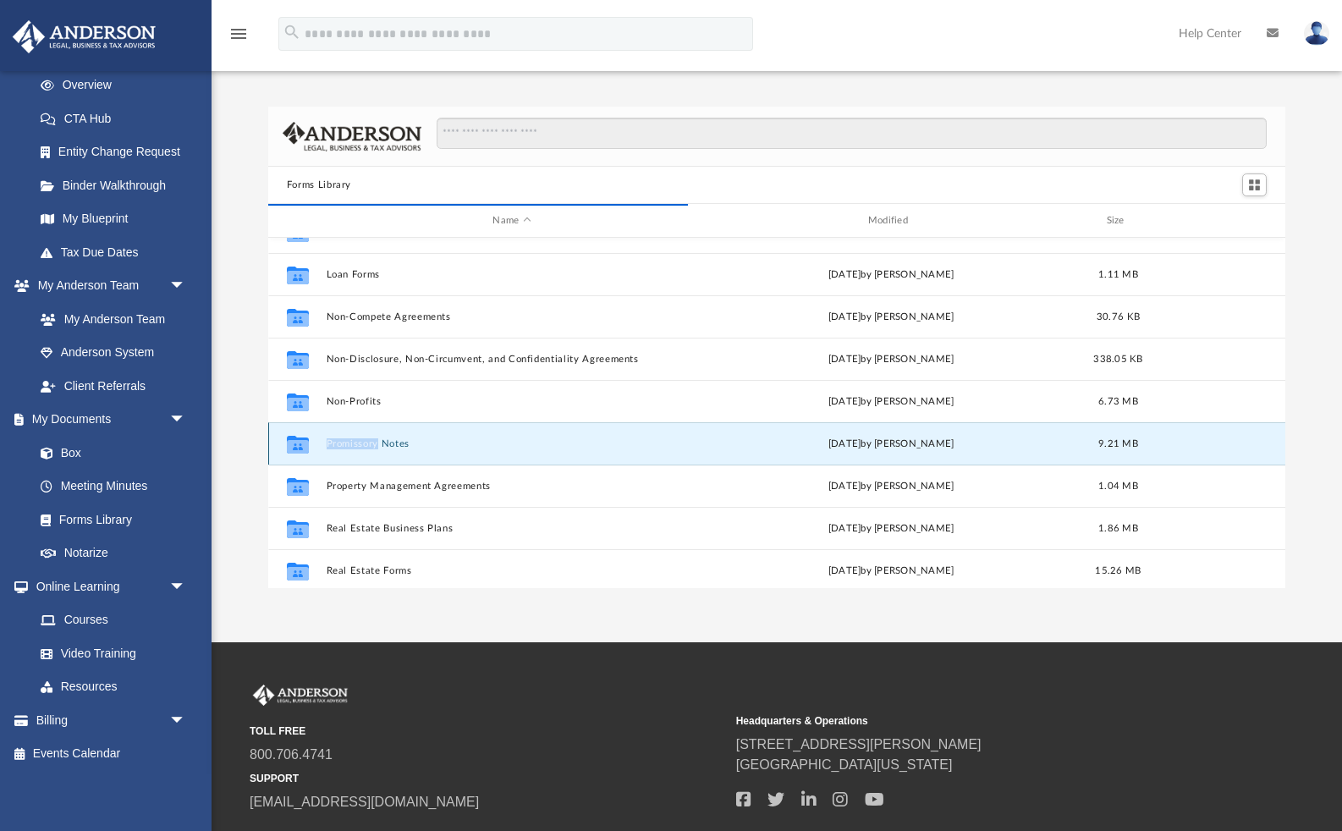
click at [301, 442] on icon "grid" at bounding box center [298, 446] width 22 height 14
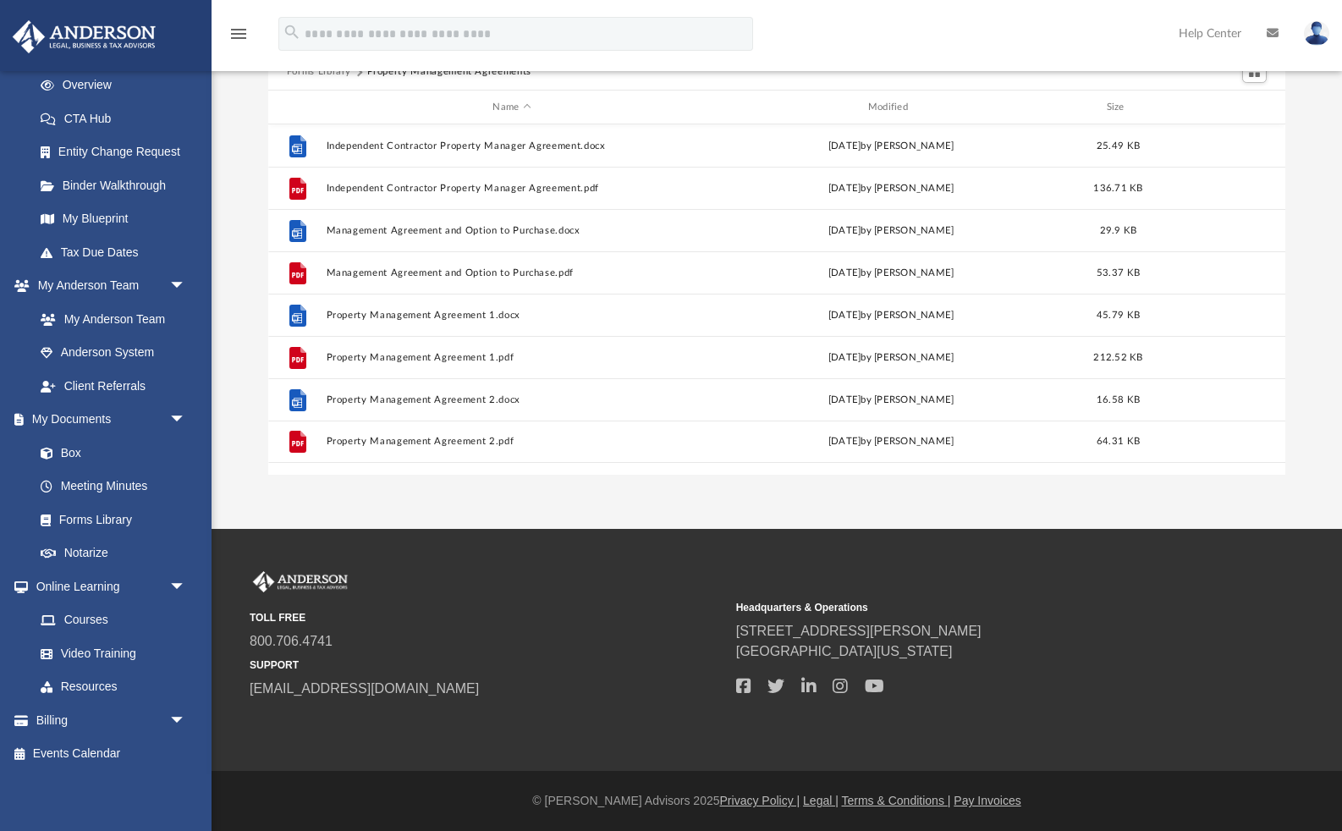
scroll to position [0, 0]
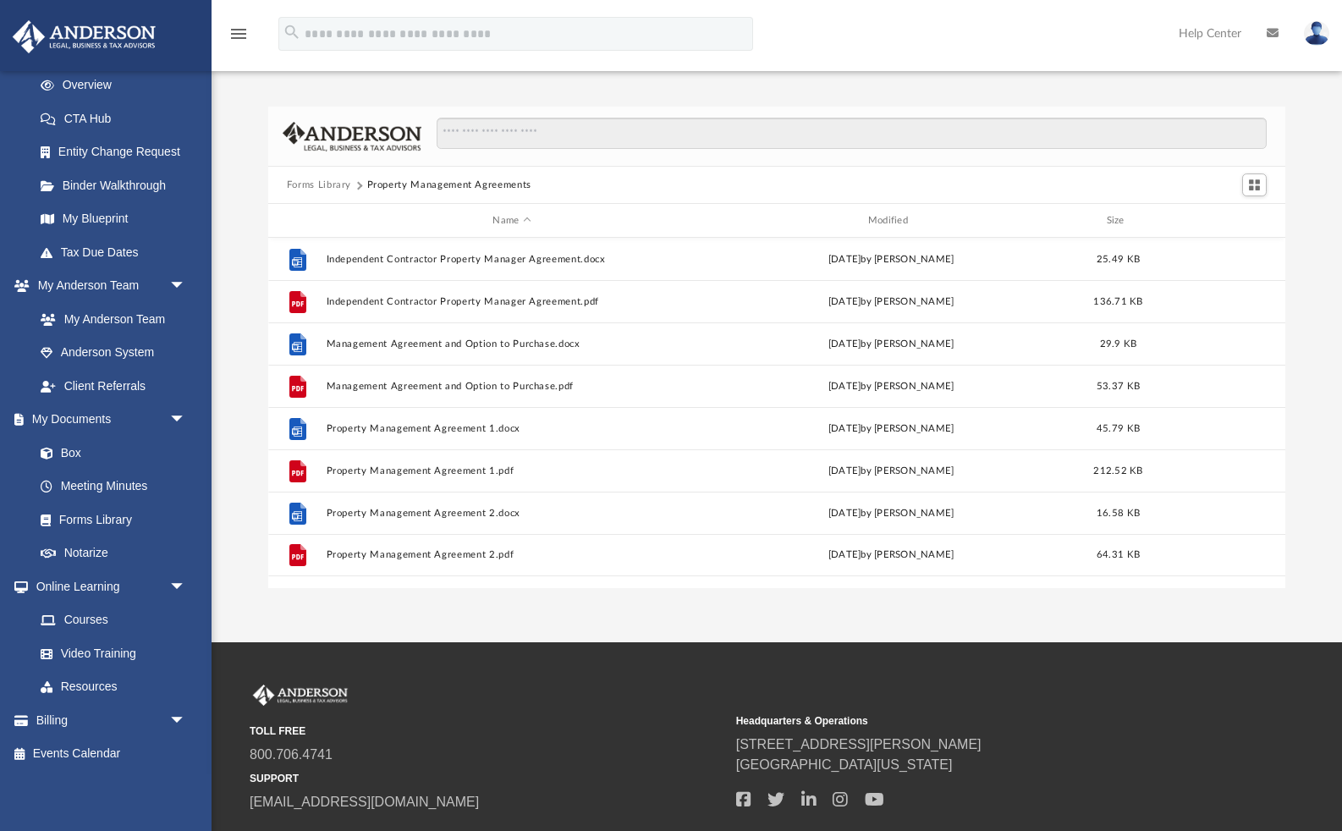
click at [327, 184] on button "Forms Library" at bounding box center [319, 185] width 64 height 15
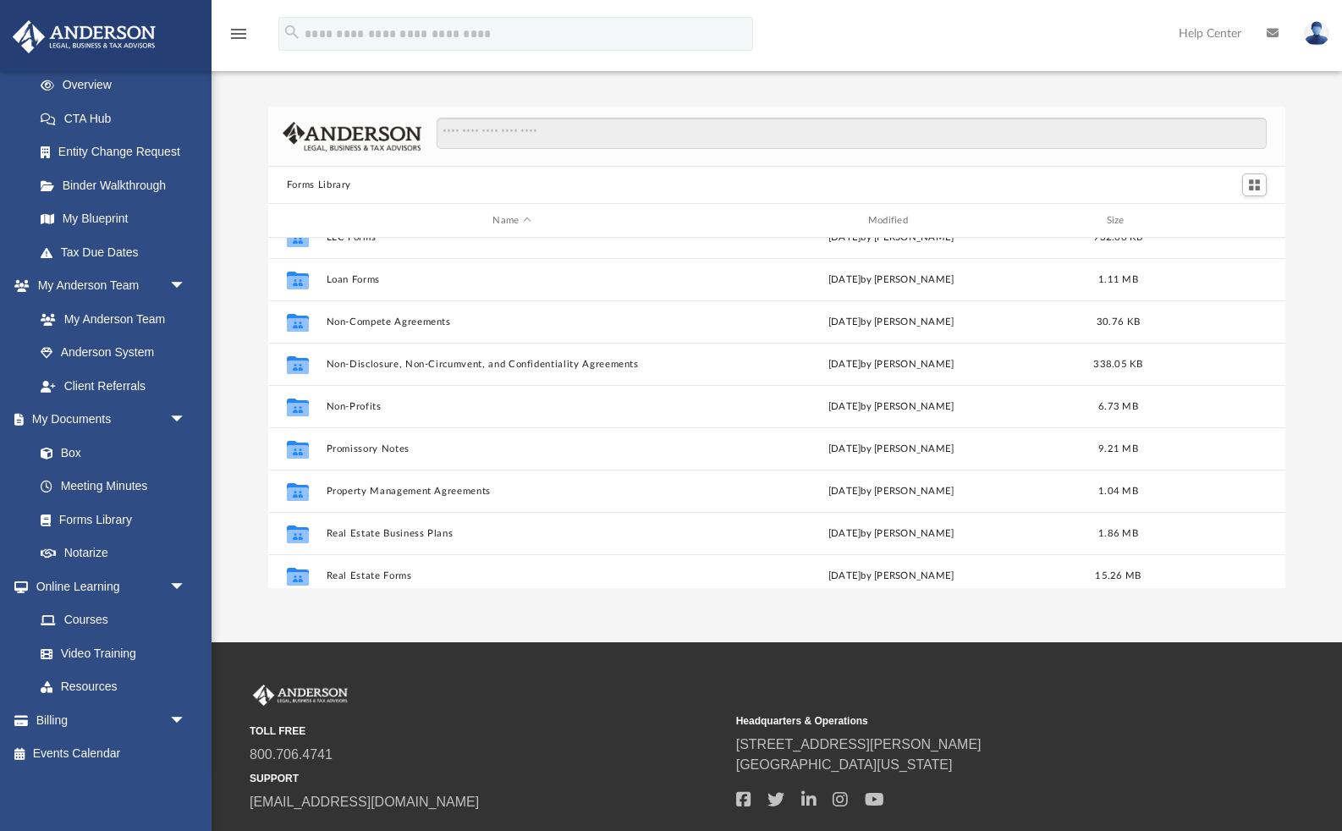
scroll to position [872, 0]
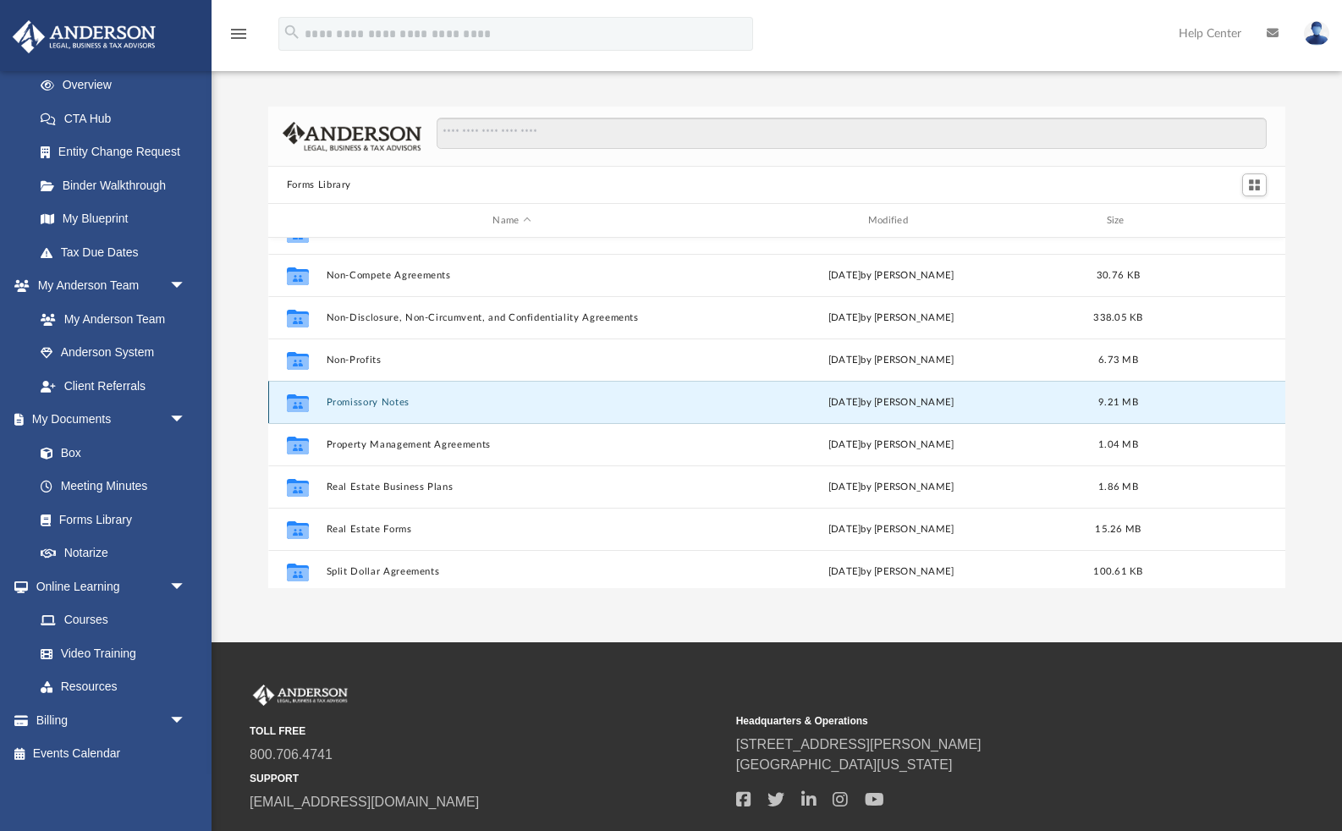
click at [394, 403] on button "Promissory Notes" at bounding box center [511, 402] width 371 height 11
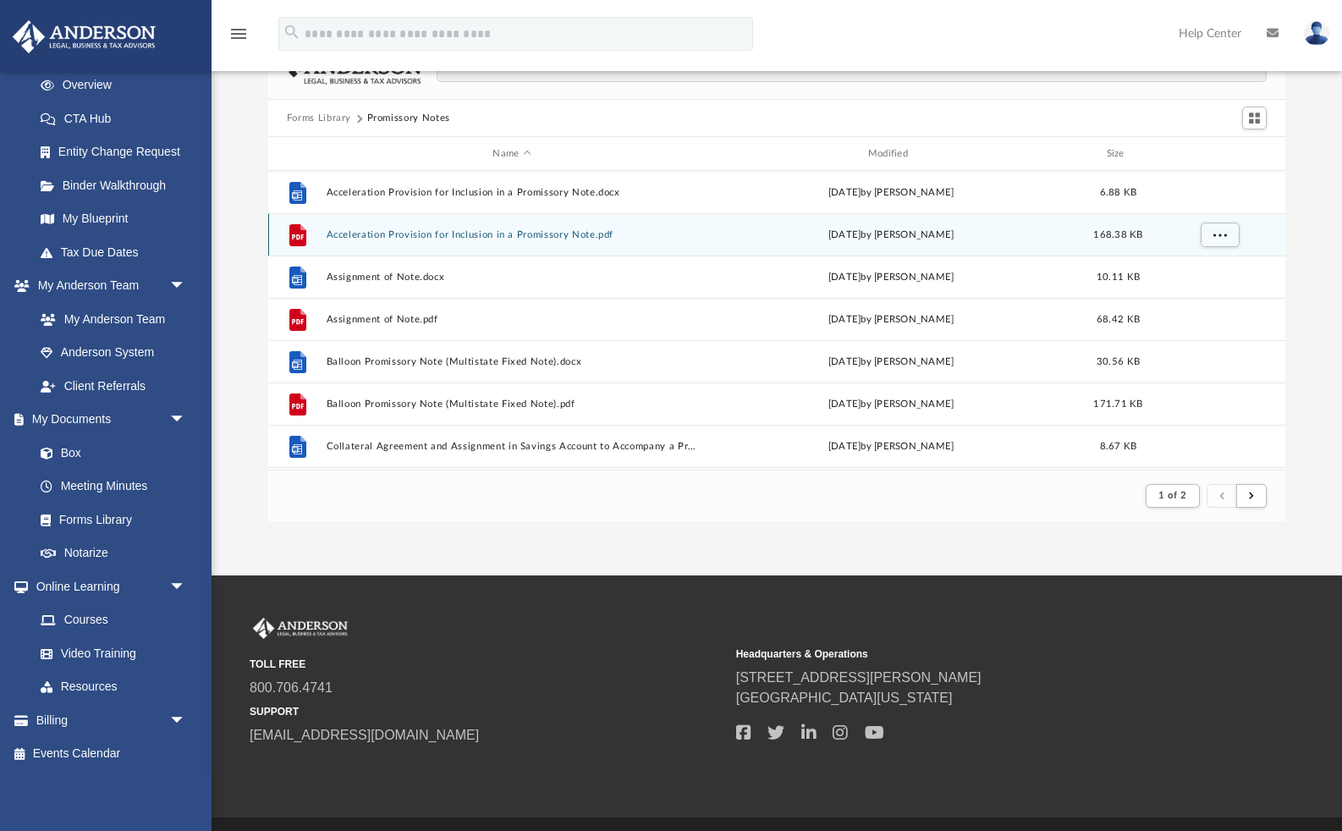
scroll to position [0, 0]
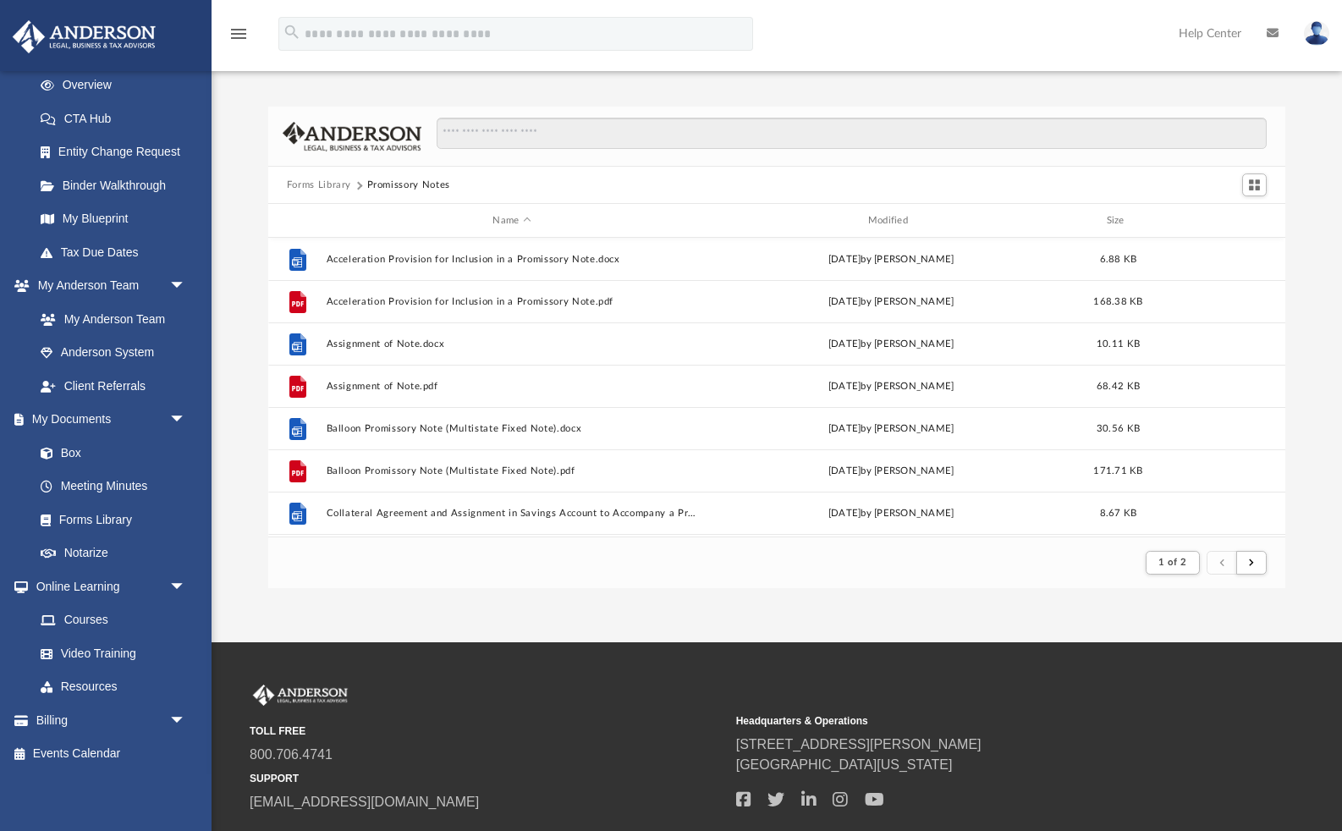
click at [325, 187] on button "Forms Library" at bounding box center [319, 185] width 64 height 15
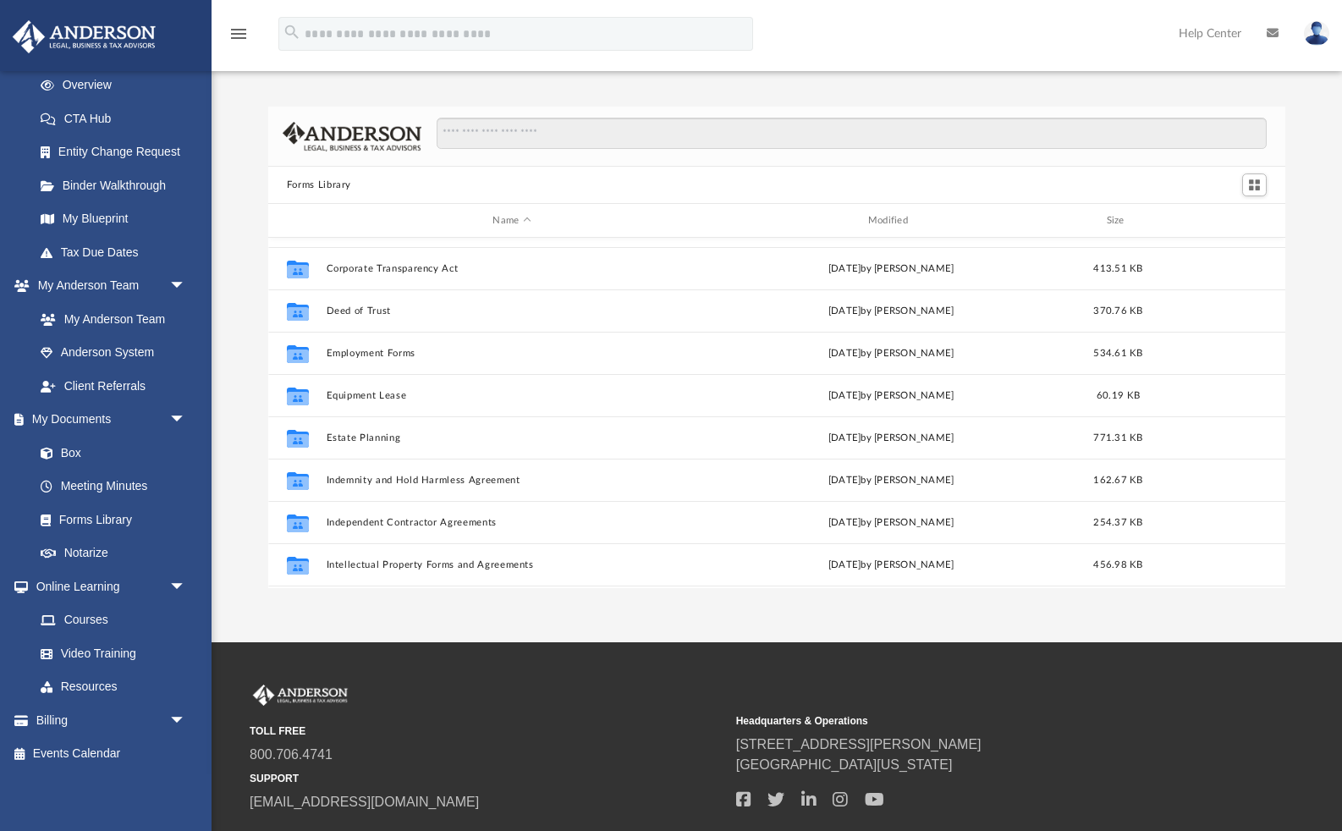
scroll to position [386, 0]
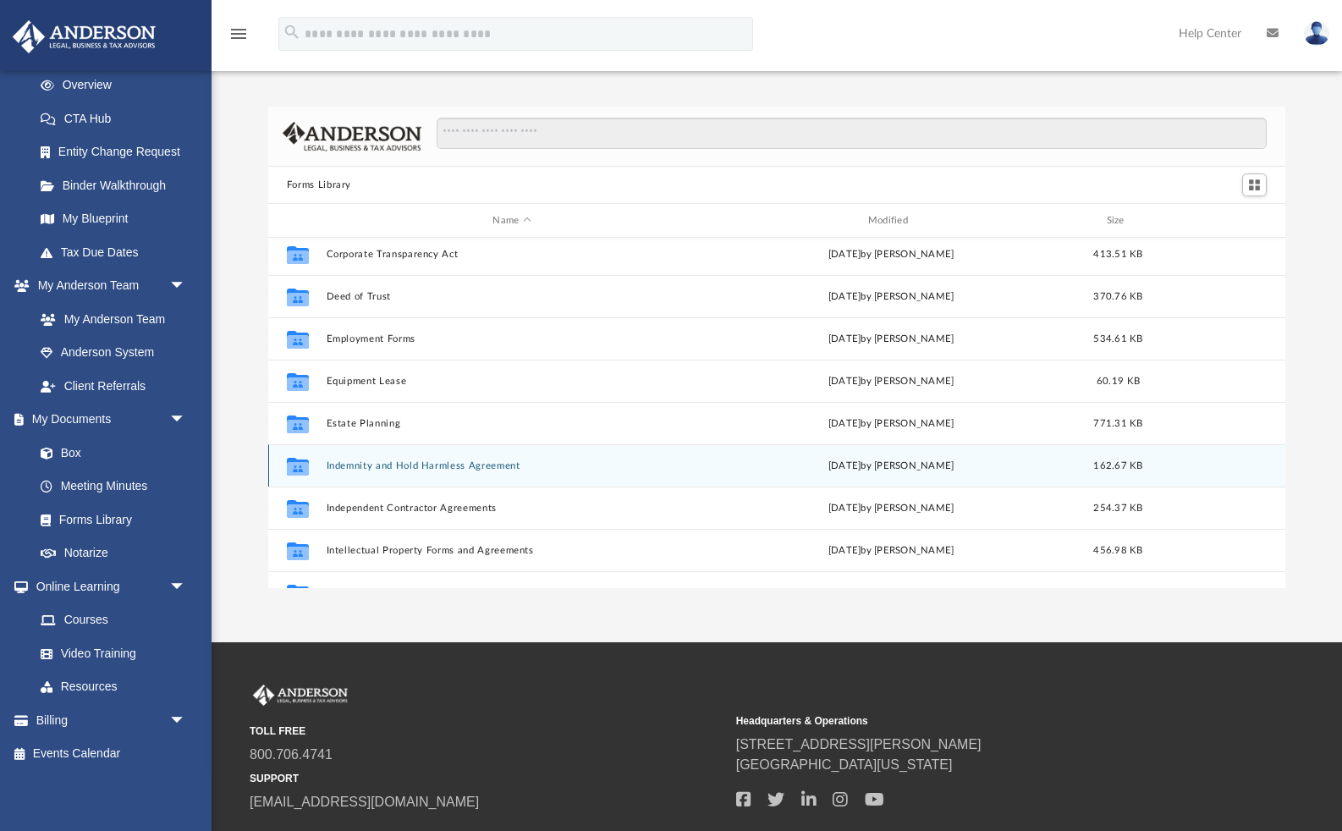
click at [430, 458] on div "Collaborated Folder Indemnity and Hold Harmless Agreement Wed Oct 5 2022 by Mar…" at bounding box center [776, 465] width 1017 height 42
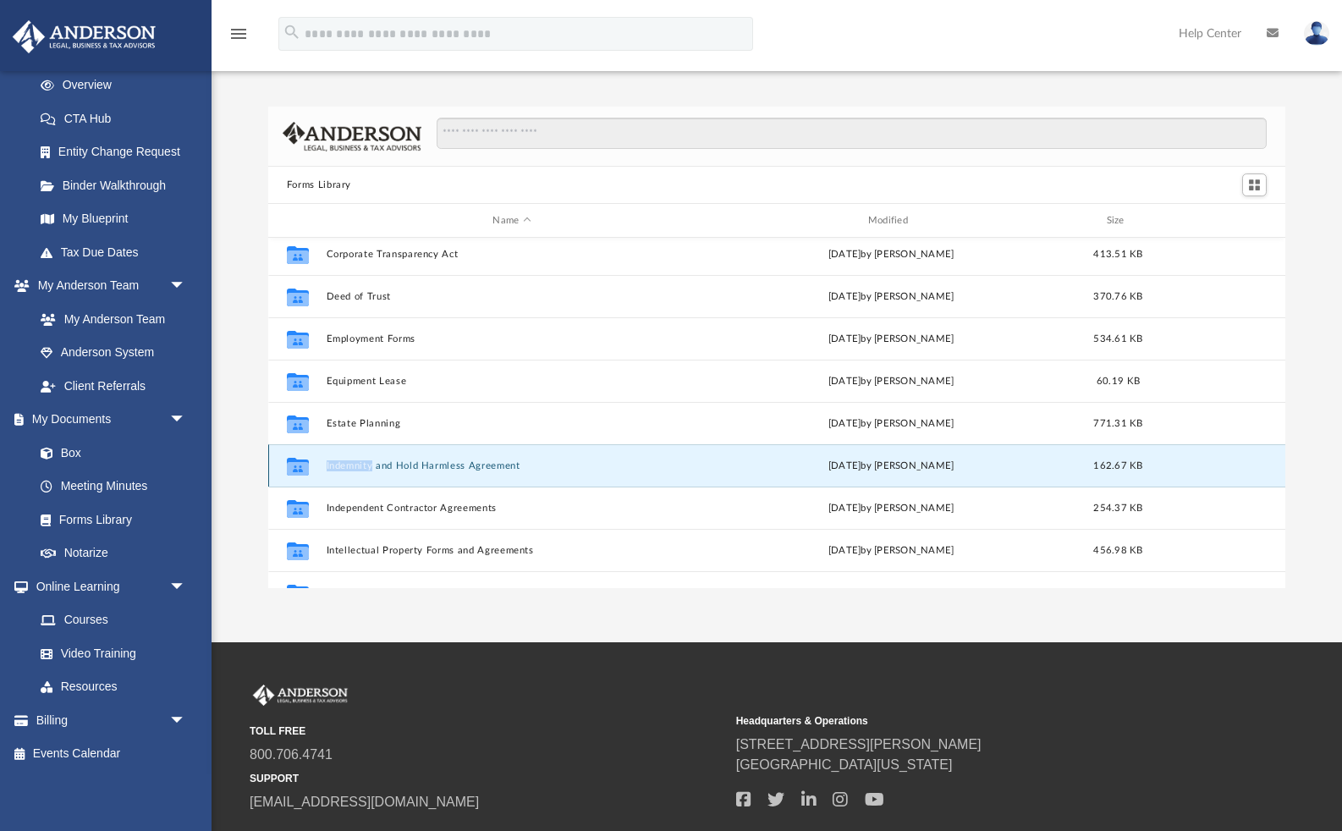
click at [430, 458] on div "Collaborated Folder Indemnity and Hold Harmless Agreement Wed Oct 5 2022 by Mar…" at bounding box center [776, 465] width 1017 height 42
click at [324, 467] on div "Collaborated Folder Indemnity and Hold Harmless Agreement Wed Oct 5 2022 by Mar…" at bounding box center [776, 465] width 1017 height 42
click at [283, 468] on div "Collaborated Folder" at bounding box center [298, 465] width 42 height 27
click at [294, 468] on icon "grid" at bounding box center [298, 466] width 22 height 18
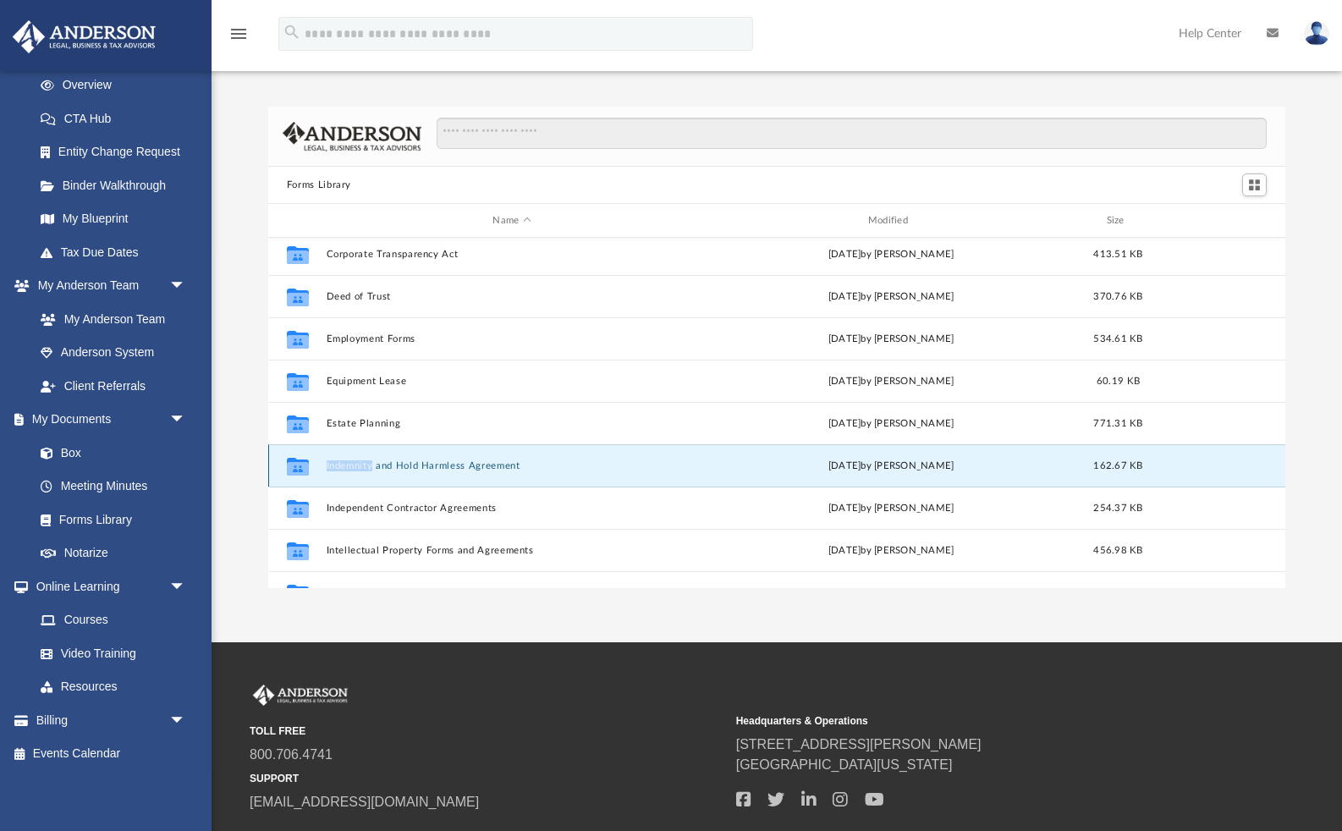
click at [407, 464] on button "Indemnity and Hold Harmless Agreement" at bounding box center [511, 465] width 371 height 11
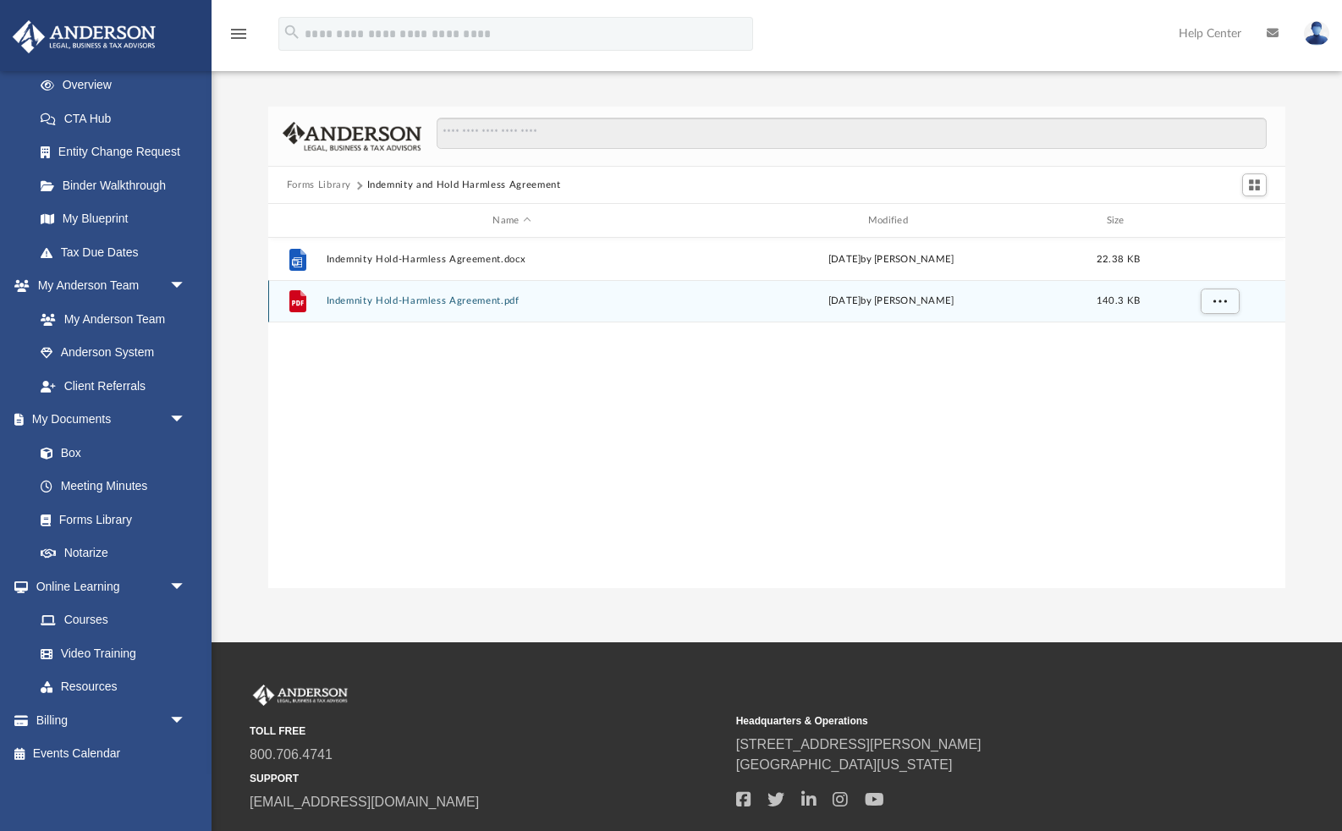
click at [400, 314] on div "File Indemnity Hold-Harmless Agreement.pdf Wed Oct 5 2022 by Mary Acree 140.3 KB" at bounding box center [776, 301] width 1017 height 42
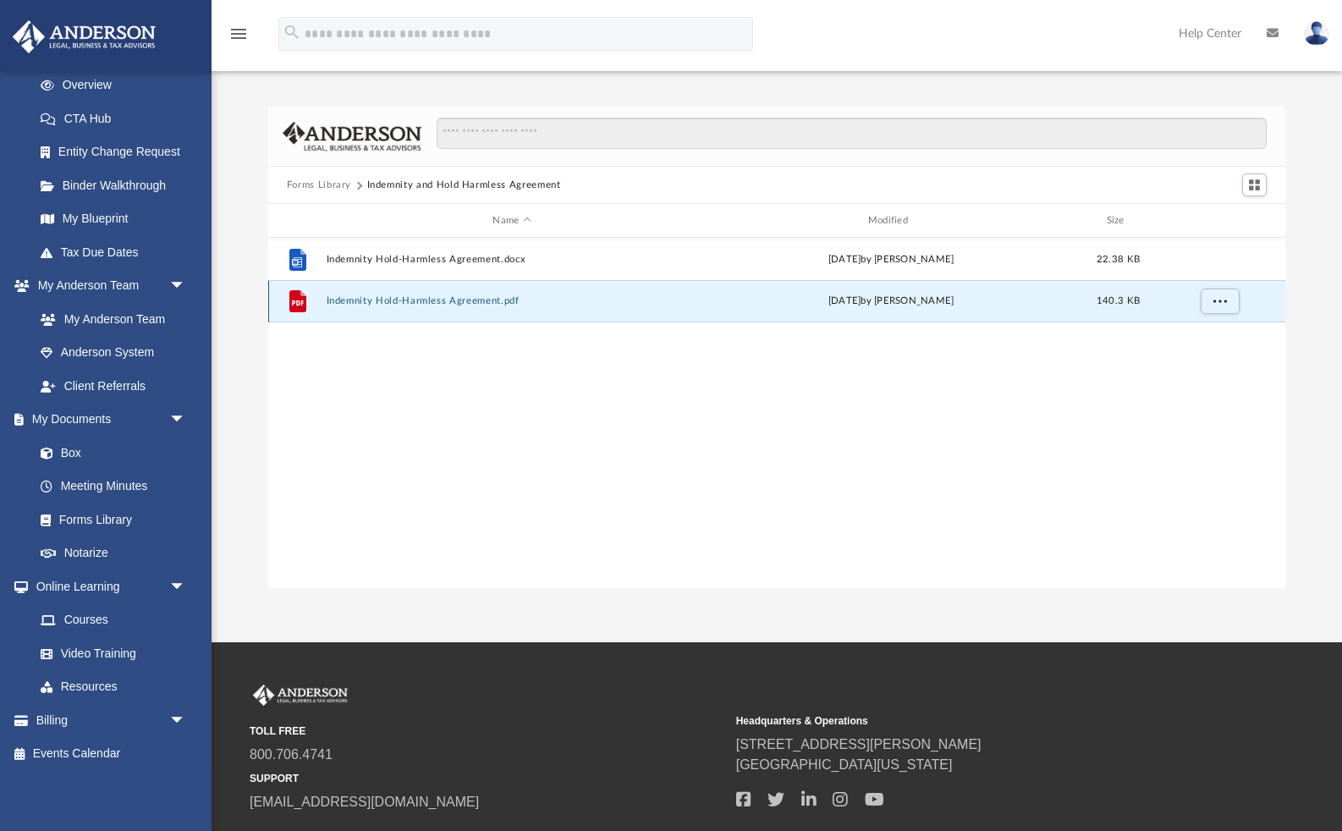
click at [402, 309] on div "File Indemnity Hold-Harmless Agreement.pdf Wed Oct 5 2022 by Mary Acree 140.3 KB" at bounding box center [776, 301] width 1017 height 42
click at [443, 297] on button "Indemnity Hold-Harmless Agreement.pdf" at bounding box center [511, 300] width 371 height 11
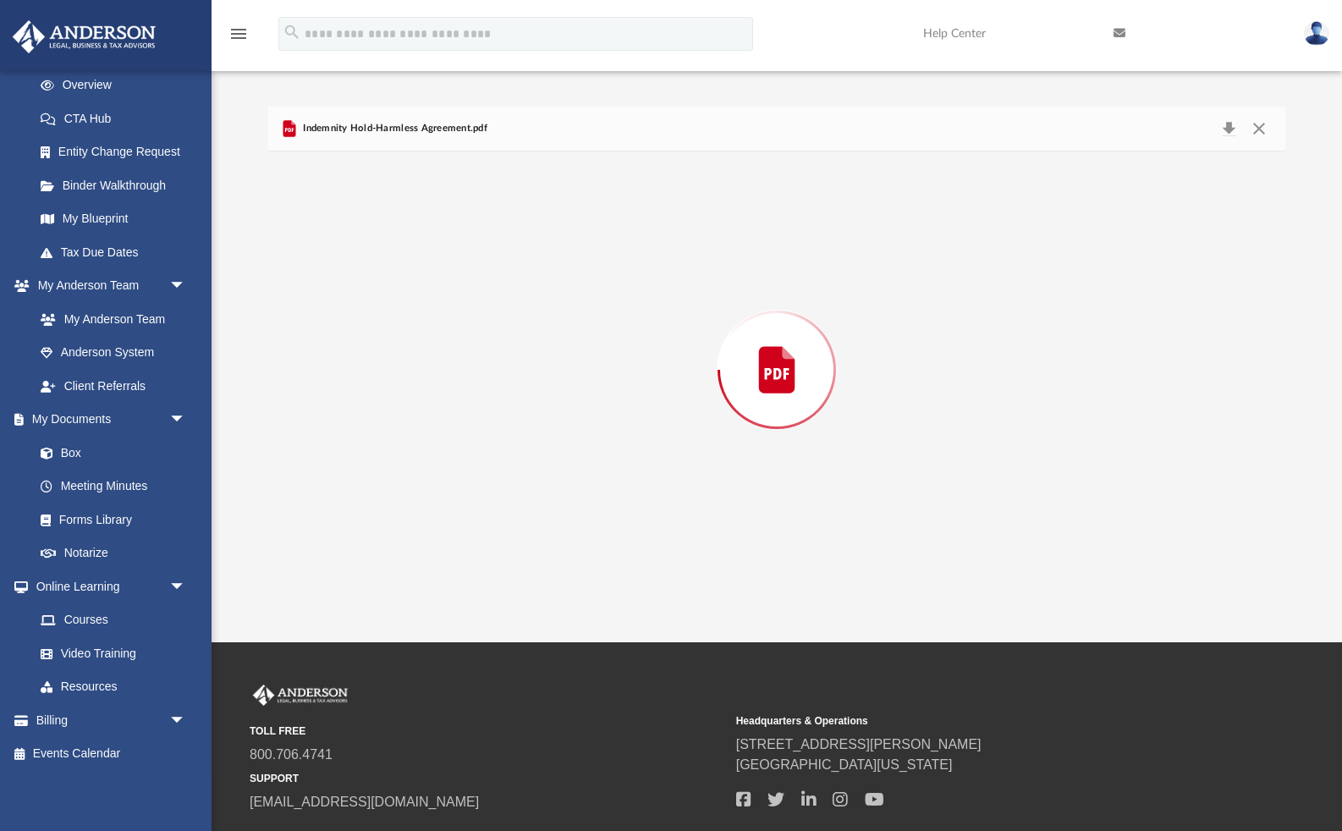
click at [443, 297] on div "Preview" at bounding box center [776, 369] width 1017 height 437
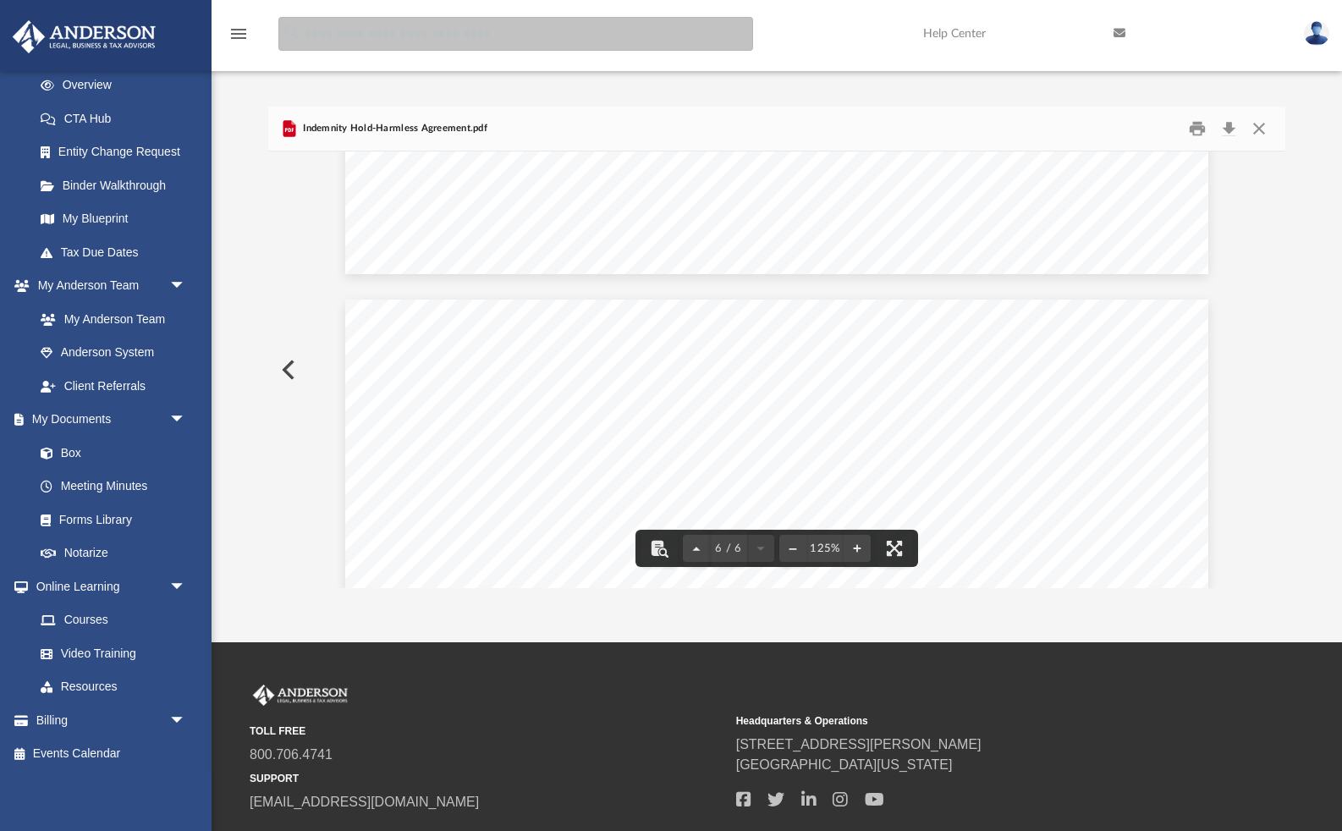
click at [368, 25] on input "search" at bounding box center [515, 34] width 475 height 34
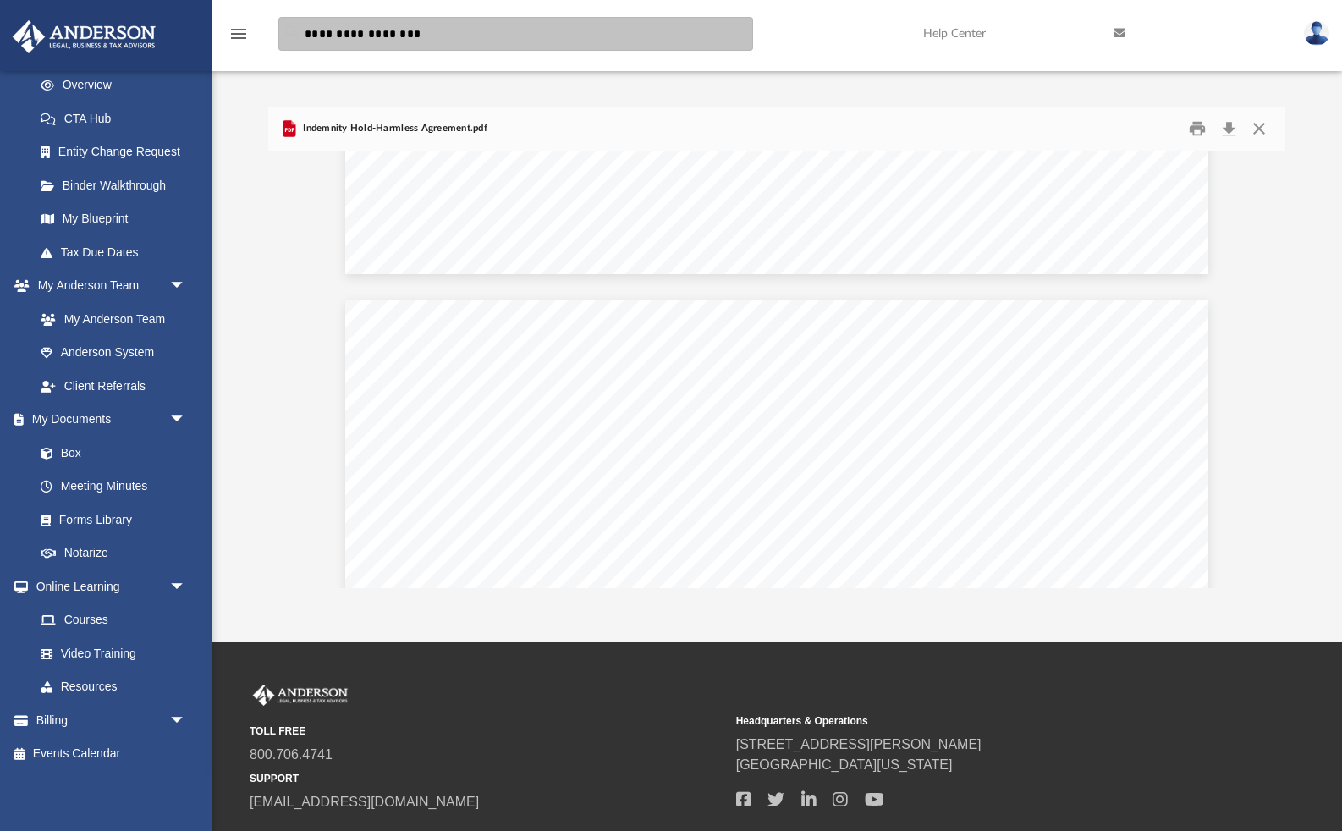
type input "**********"
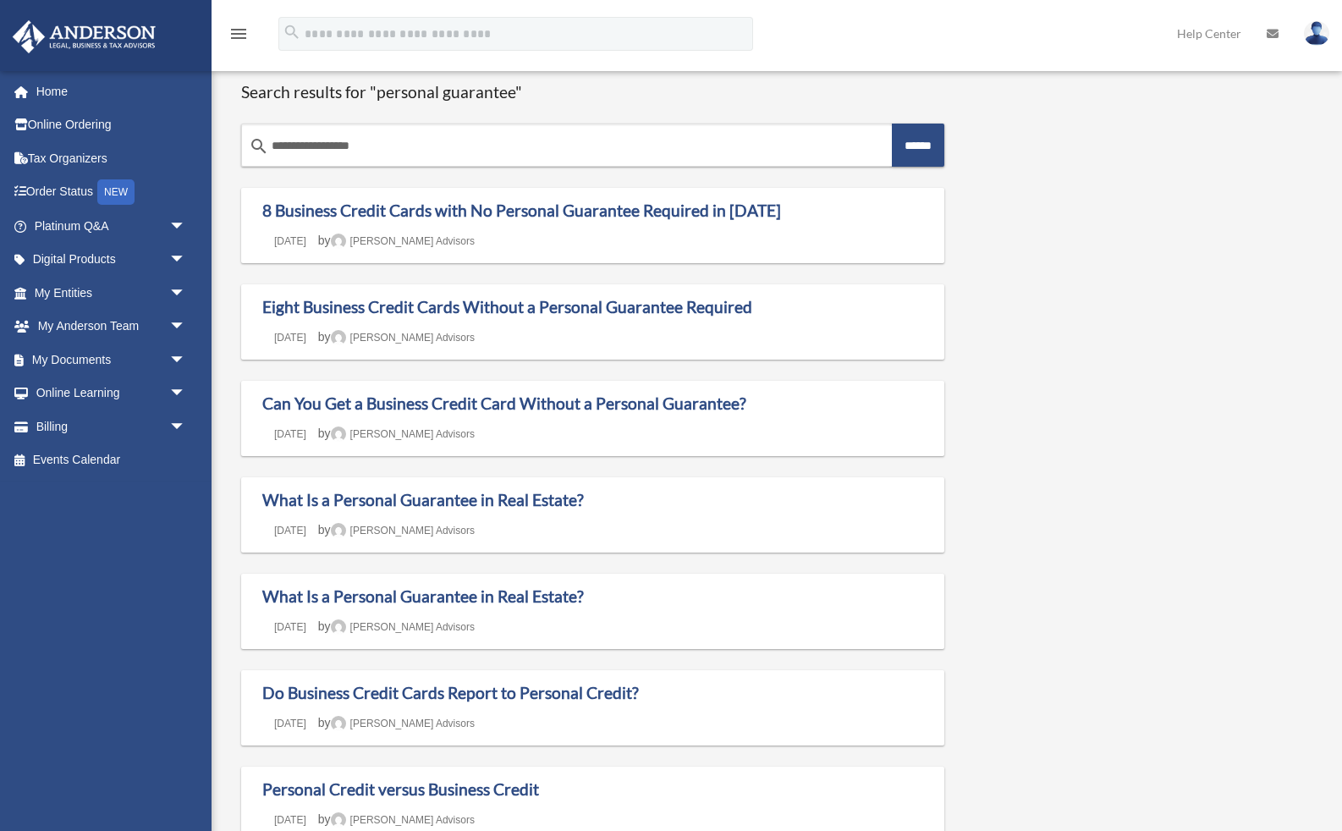
scroll to position [6, 0]
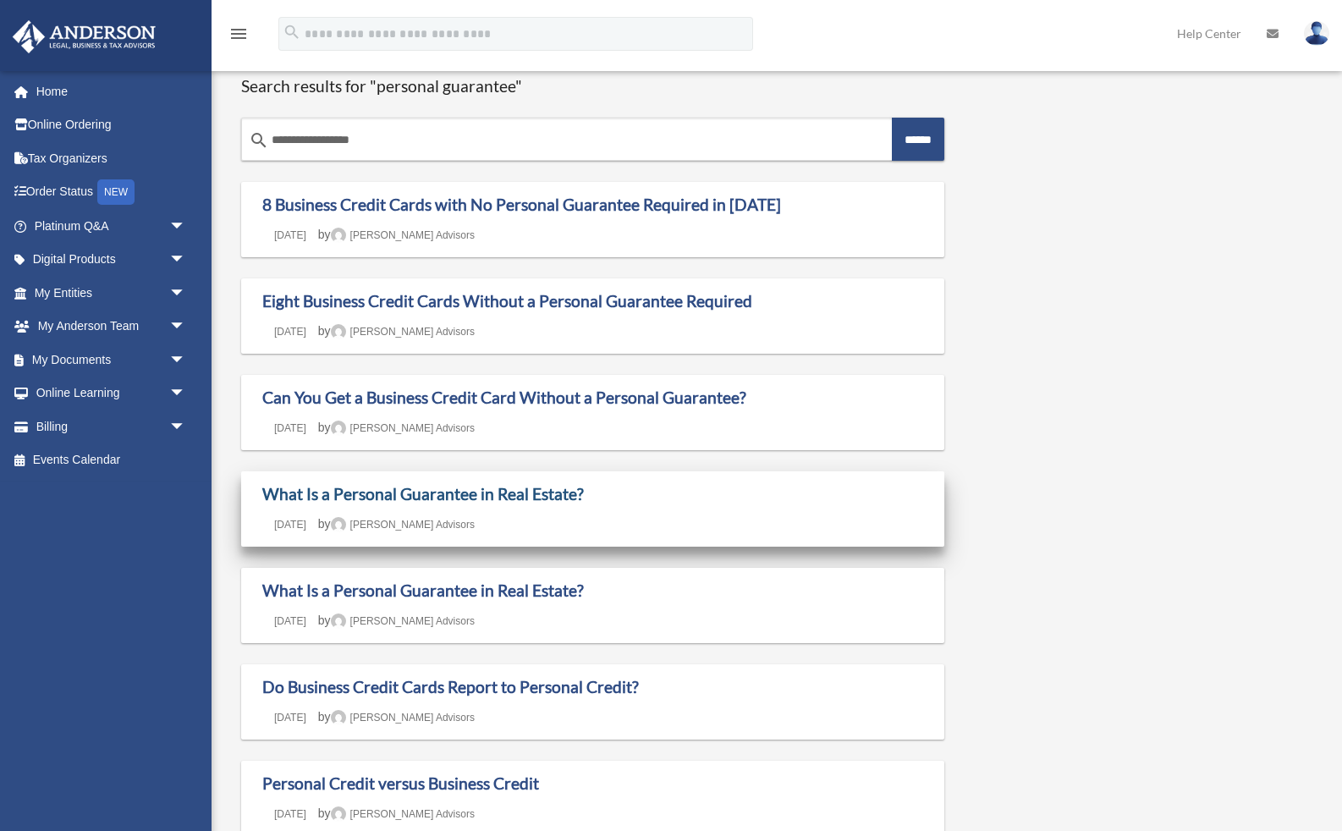
click at [555, 502] on link "What Is a Personal Guarantee in Real Estate?" at bounding box center [422, 493] width 321 height 19
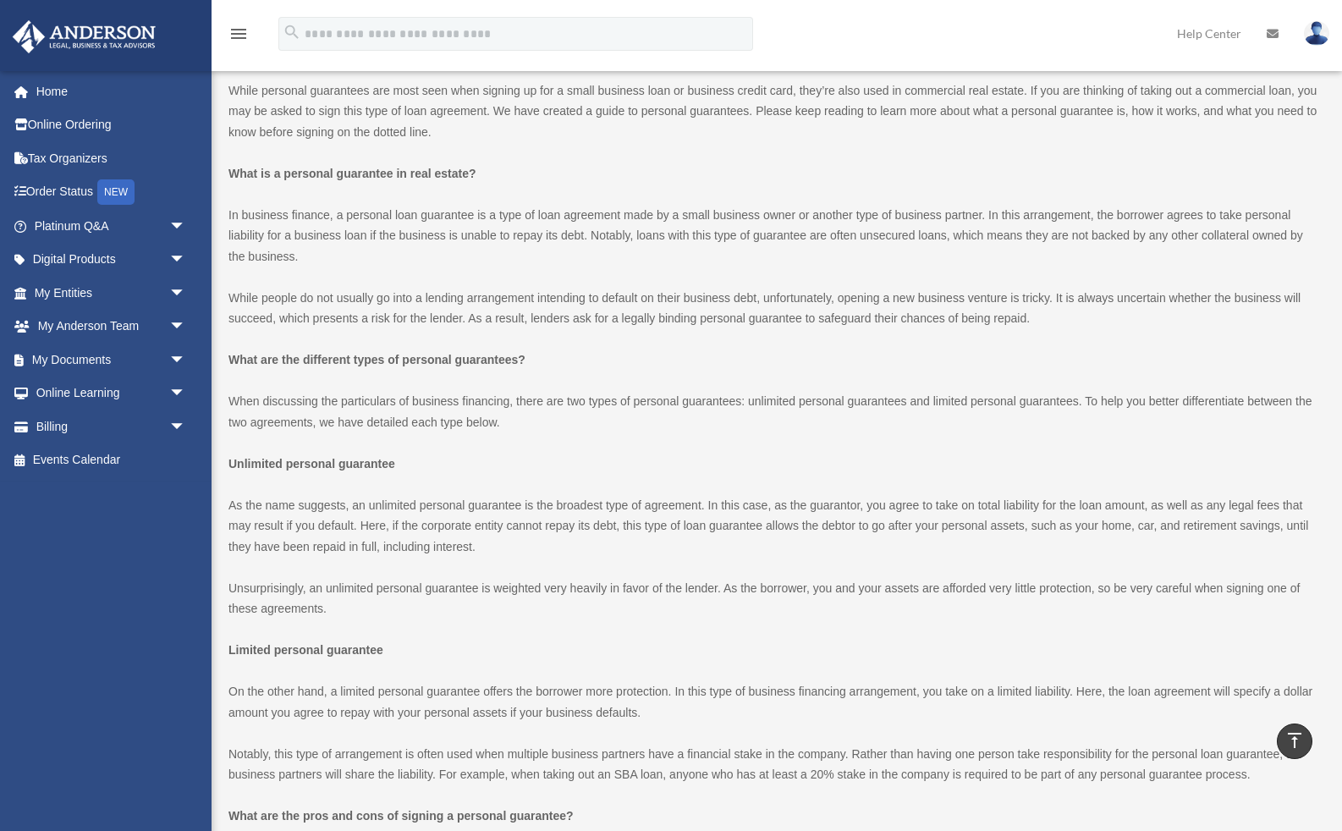
scroll to position [519, 0]
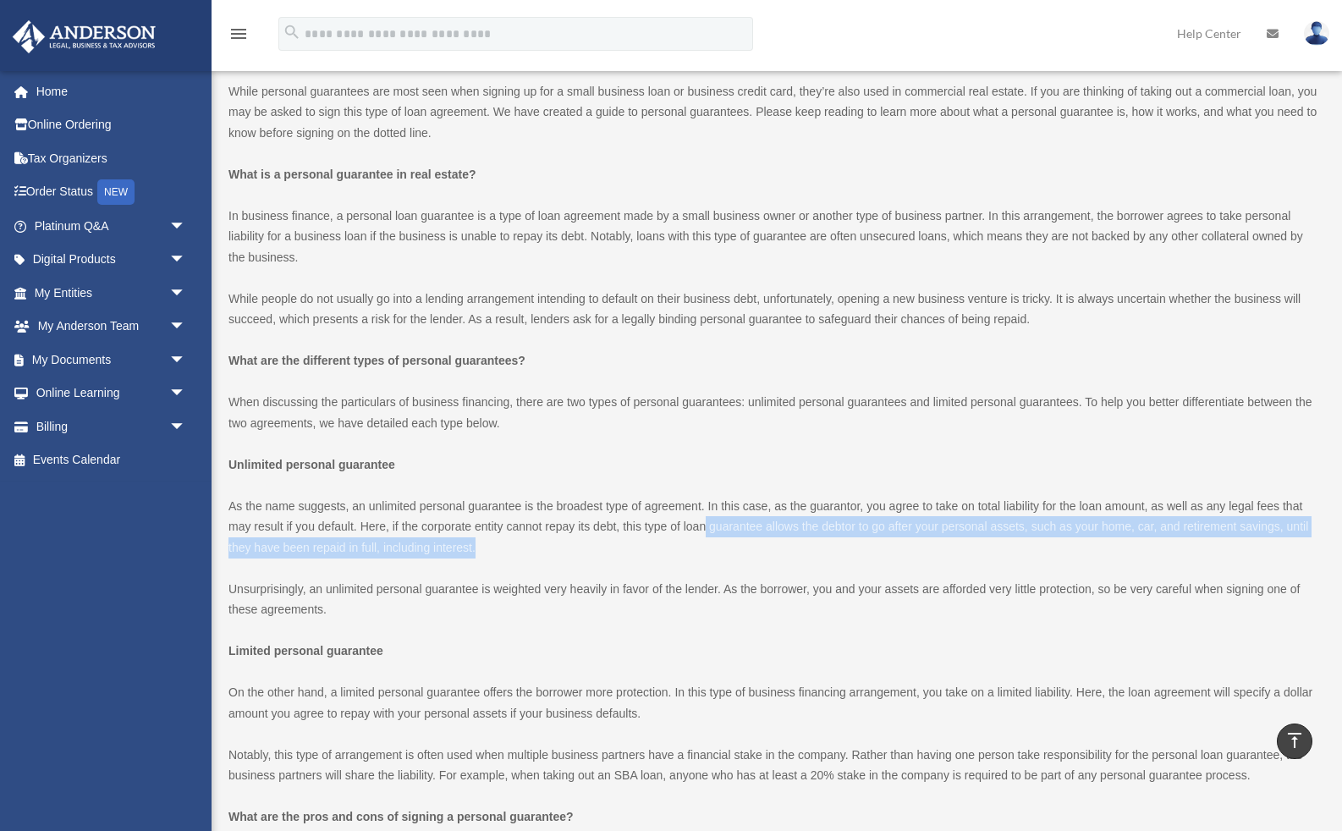
drag, startPoint x: 708, startPoint y: 530, endPoint x: 766, endPoint y: 547, distance: 60.8
click at [766, 547] on p "As the name suggests, an unlimited personal guarantee is the broadest type of a…" at bounding box center [774, 527] width 1092 height 63
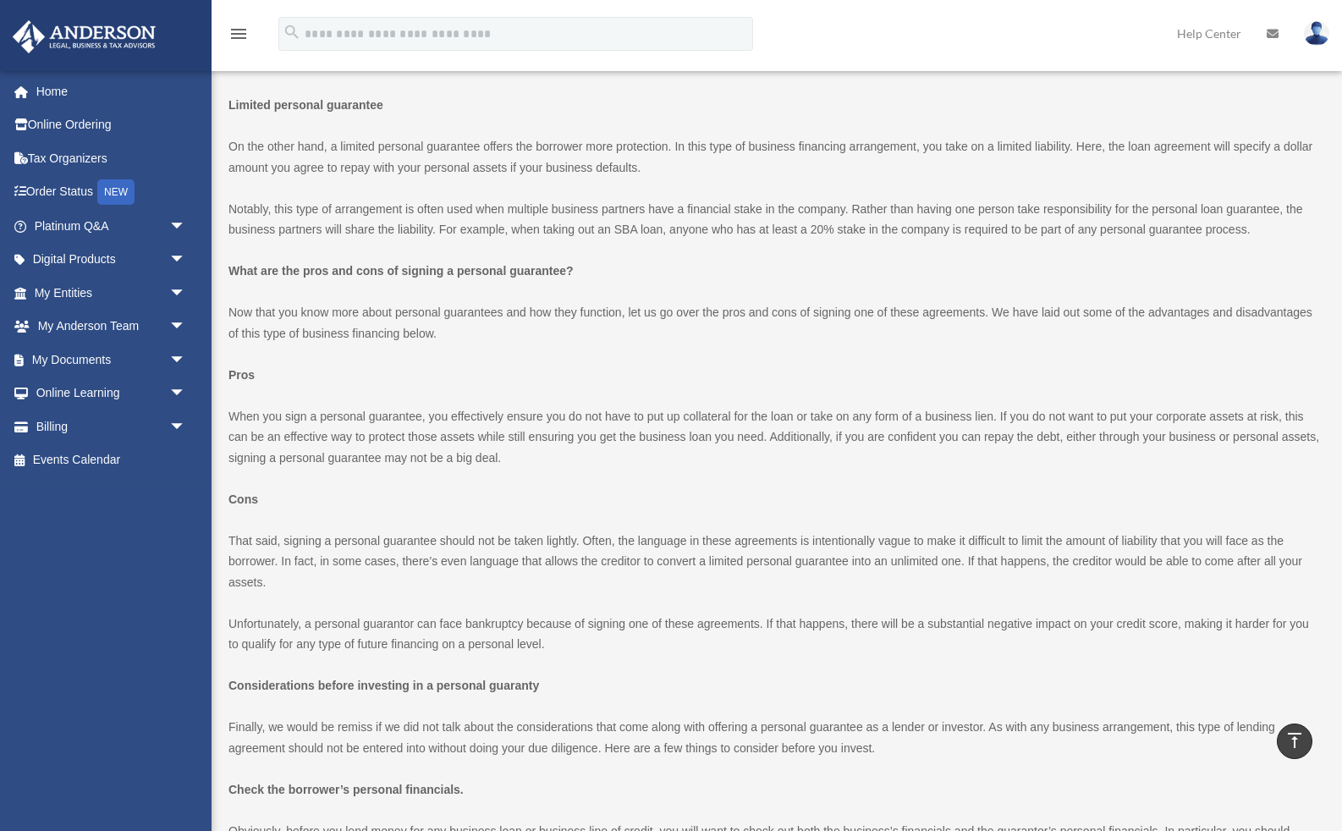
scroll to position [1065, 0]
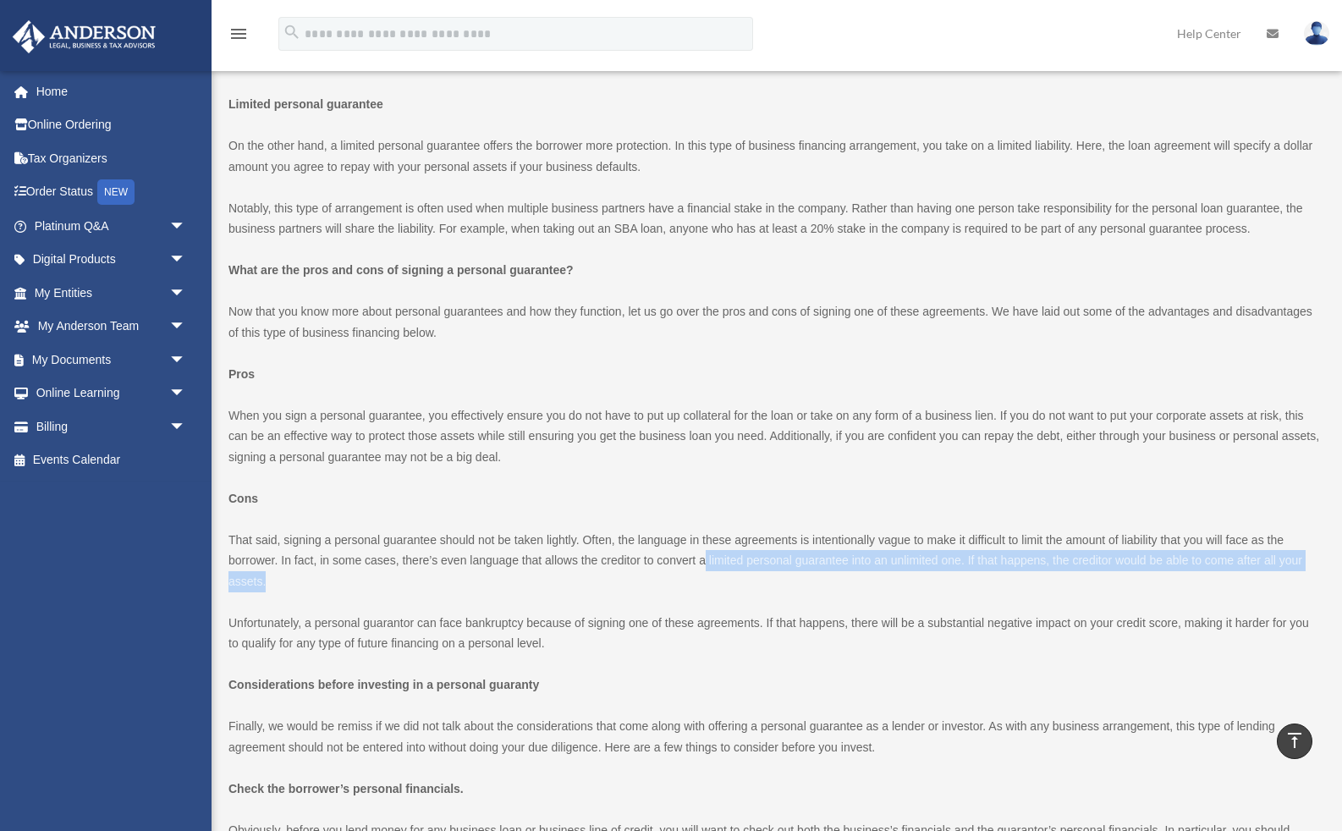
drag, startPoint x: 710, startPoint y: 563, endPoint x: 835, endPoint y: 598, distance: 130.2
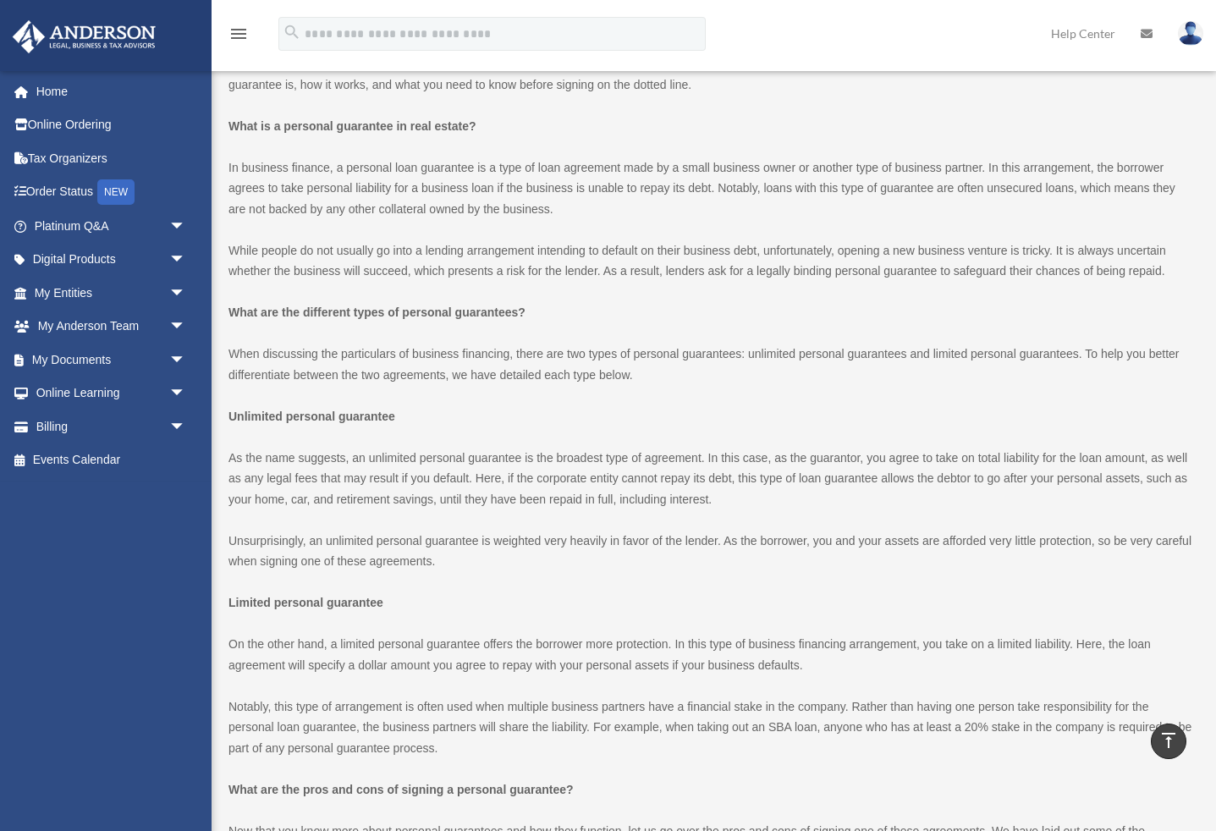
scroll to position [555, 0]
